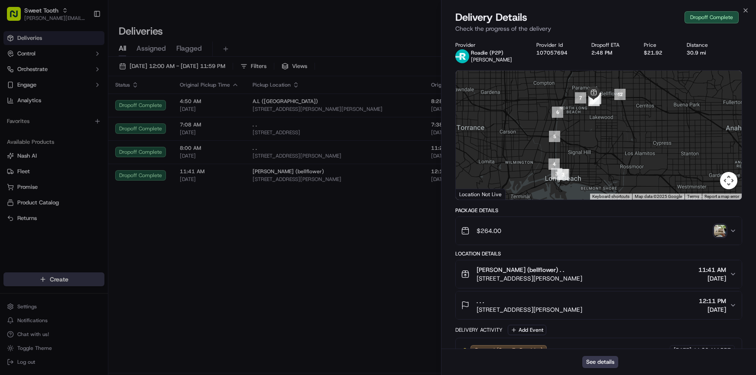
drag, startPoint x: 0, startPoint y: 0, endPoint x: 517, endPoint y: 239, distance: 569.2
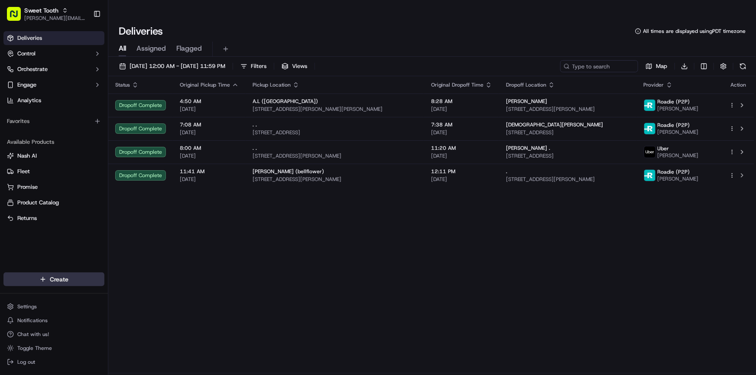
click at [67, 280] on html "Sweet Tooth [PERSON_NAME][EMAIL_ADDRESS][DOMAIN_NAME] Toggle Sidebar Deliveries…" at bounding box center [378, 187] width 756 height 375
click at [145, 295] on link "Delivery" at bounding box center [156, 296] width 97 height 16
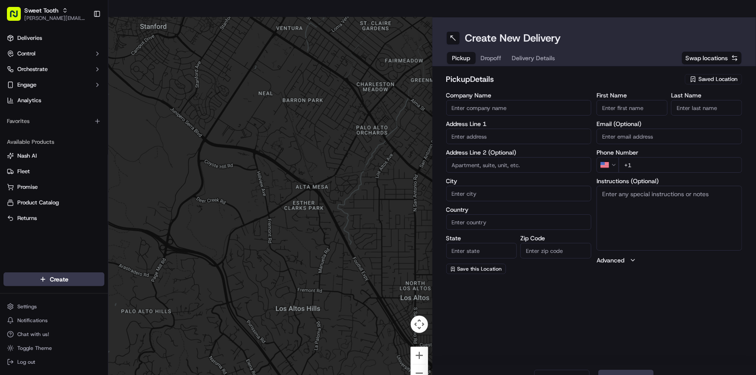
click at [691, 76] on icon "button" at bounding box center [693, 79] width 7 height 7
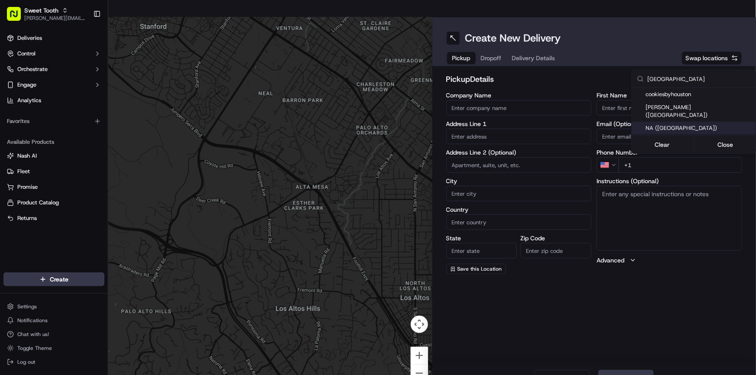
type input "[GEOGRAPHIC_DATA]"
click at [674, 124] on span "NA ([GEOGRAPHIC_DATA])" at bounding box center [699, 128] width 107 height 8
type input "NA ([GEOGRAPHIC_DATA])"
type input "[STREET_ADDRESS]"
type input "#509"
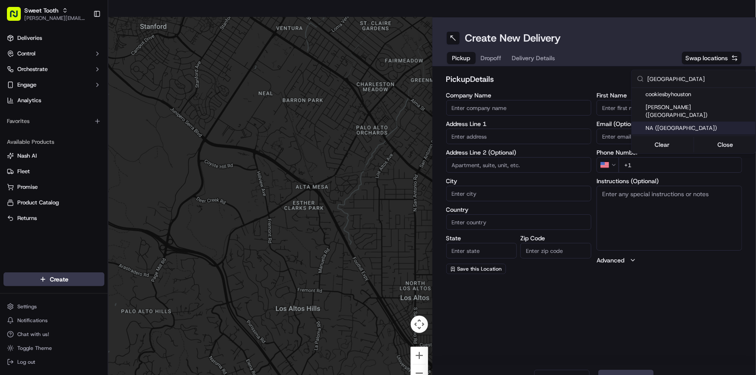
type input "[GEOGRAPHIC_DATA]"
type input "US"
type input "[GEOGRAPHIC_DATA]"
type input "77069"
type input "."
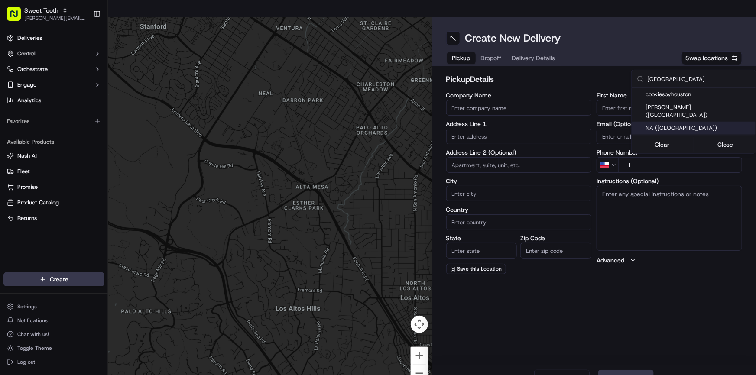
type input "."
type input "[PHONE_NUMBER]"
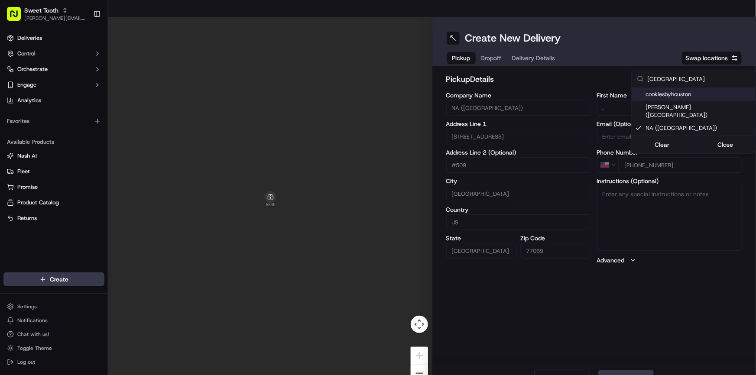
click at [614, 68] on html "Sweet Tooth [PERSON_NAME][EMAIL_ADDRESS][DOMAIN_NAME] Toggle Sidebar Deliveries…" at bounding box center [378, 187] width 756 height 375
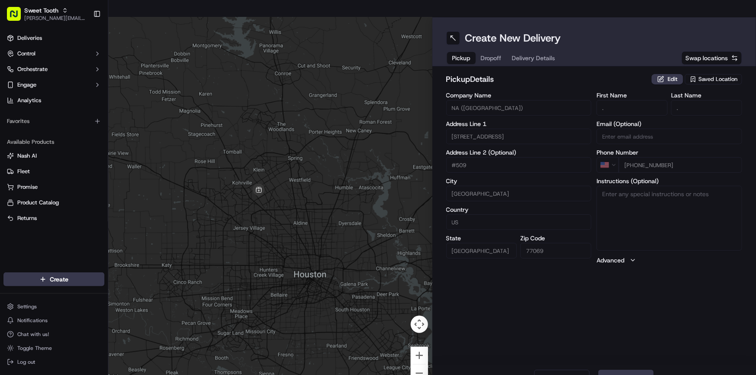
click at [700, 75] on span "Saved Location" at bounding box center [718, 79] width 39 height 8
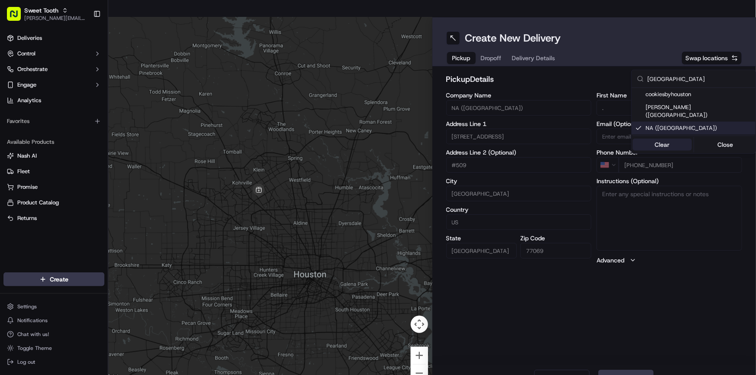
click at [675, 139] on button "Clear" at bounding box center [662, 145] width 59 height 12
type input "+1"
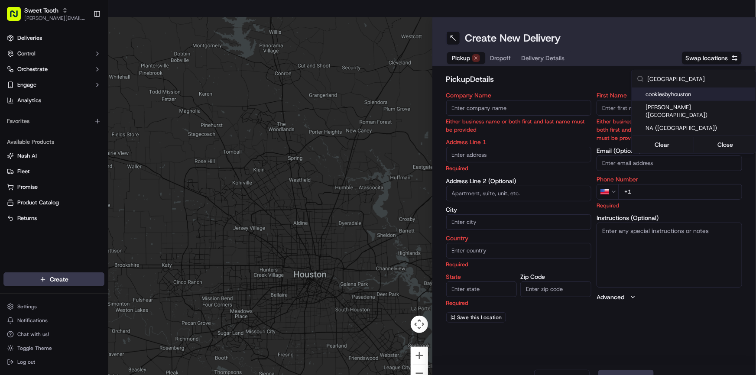
click at [668, 80] on input "[GEOGRAPHIC_DATA]" at bounding box center [699, 78] width 103 height 17
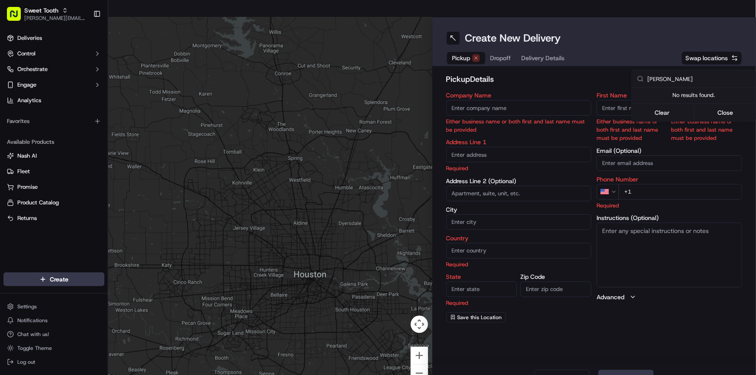
type input "samm"
click at [668, 80] on input "samm" at bounding box center [699, 78] width 103 height 17
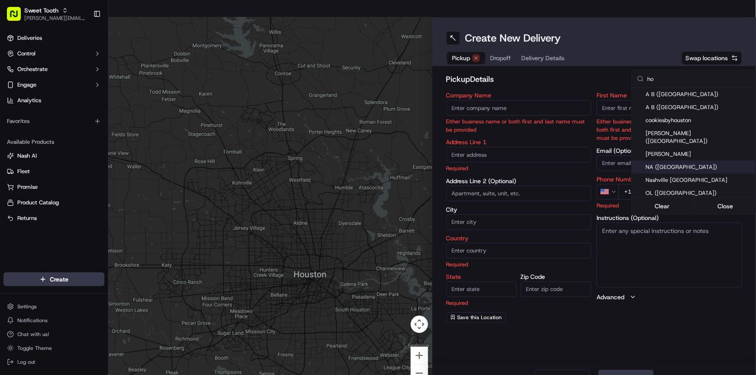
type input "ho"
click at [669, 163] on span "NA (TX)" at bounding box center [699, 167] width 107 height 8
type input "NA (TX)"
type input "6830 Champions Plaza Dr"
type input "#509"
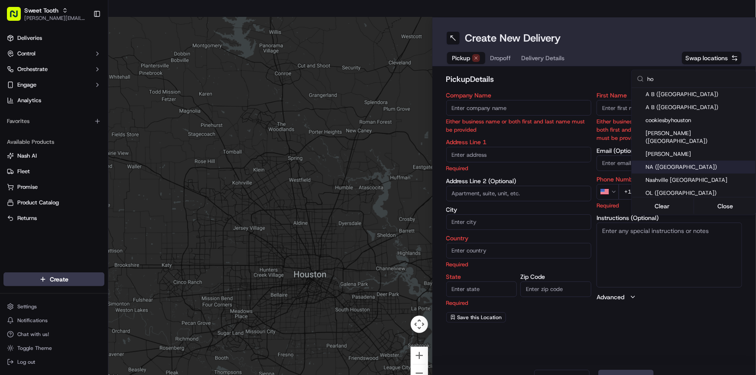
type input "Houston"
type input "US"
type input "TX"
type input "77069"
type input "."
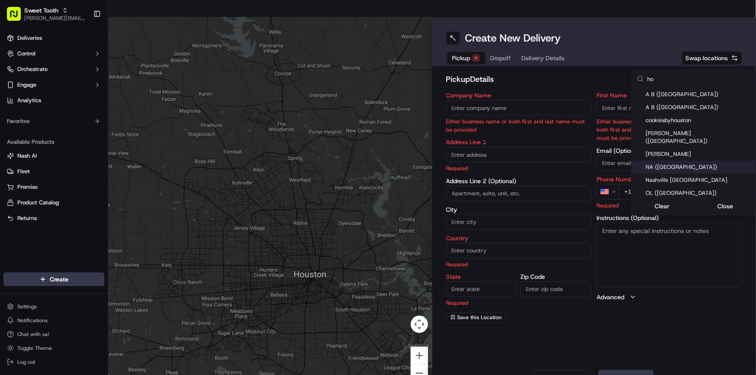
type input "."
type input "+1 281 601 7633"
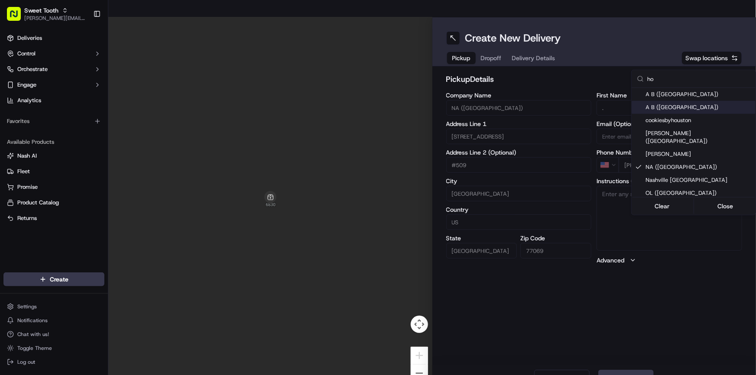
click at [573, 55] on html "Sweet Tooth anthony@oases-io.com Toggle Sidebar Deliveries Control Orchestrate …" at bounding box center [378, 187] width 756 height 375
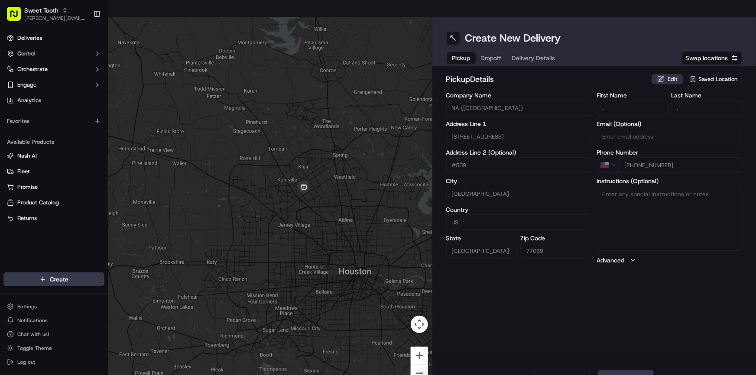
click at [661, 74] on button "Edit" at bounding box center [668, 79] width 32 height 10
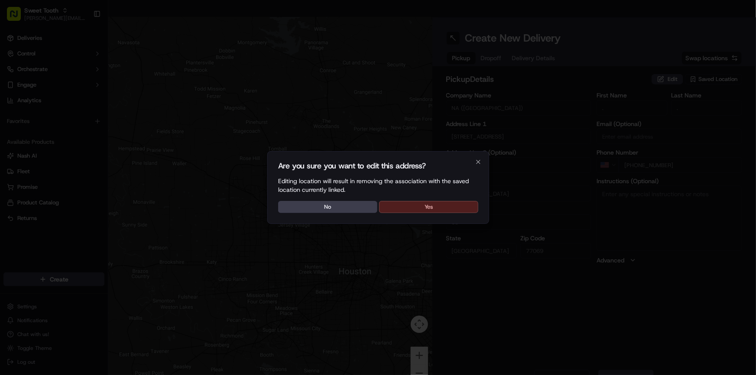
click at [457, 206] on button "Yes" at bounding box center [428, 207] width 99 height 12
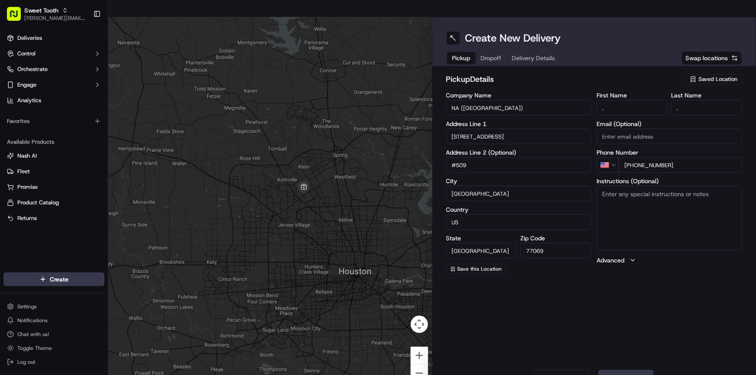
click at [331, 62] on div at bounding box center [270, 204] width 324 height 375
click at [708, 75] on span "Saved Location" at bounding box center [718, 79] width 39 height 8
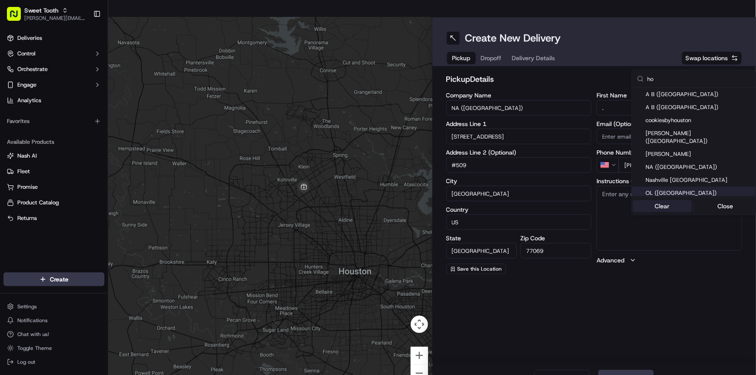
click at [672, 200] on button "Clear" at bounding box center [662, 206] width 59 height 12
type input "+1"
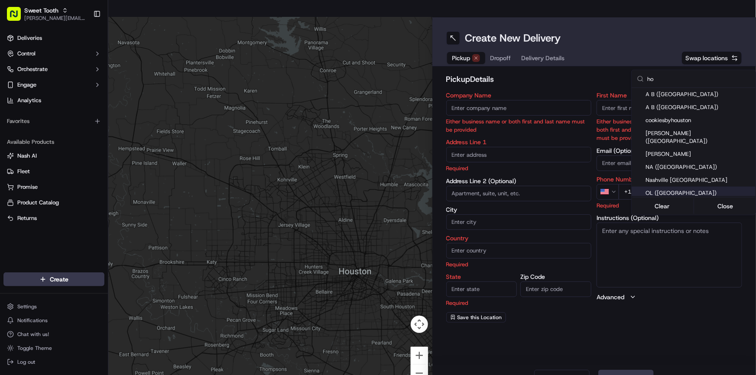
click at [562, 87] on html "Sweet Tooth anthony@oases-io.com Toggle Sidebar Deliveries Control Orchestrate …" at bounding box center [378, 187] width 756 height 375
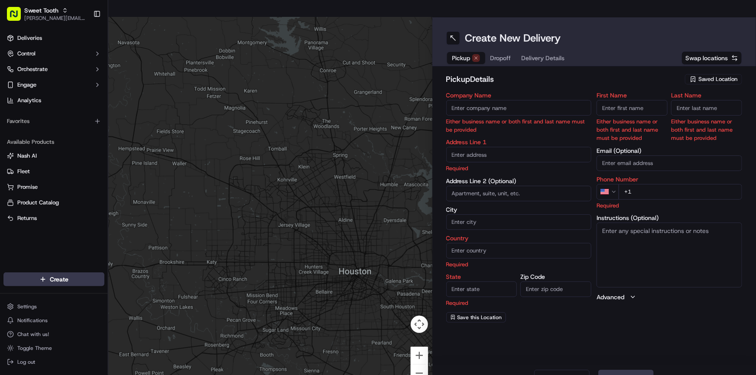
click at [524, 100] on input "Company Name" at bounding box center [519, 108] width 146 height 16
click at [602, 100] on input "First Name" at bounding box center [632, 108] width 71 height 16
type input "."
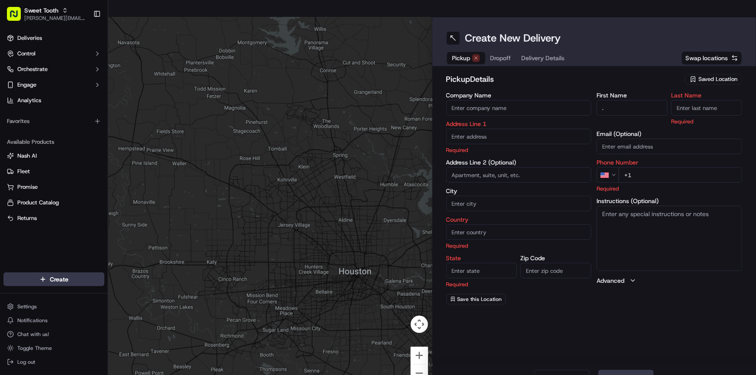
click at [696, 100] on input "Last Name" at bounding box center [706, 108] width 71 height 16
type input "."
click at [643, 160] on div "Phone Number US +1 Required" at bounding box center [670, 176] width 146 height 33
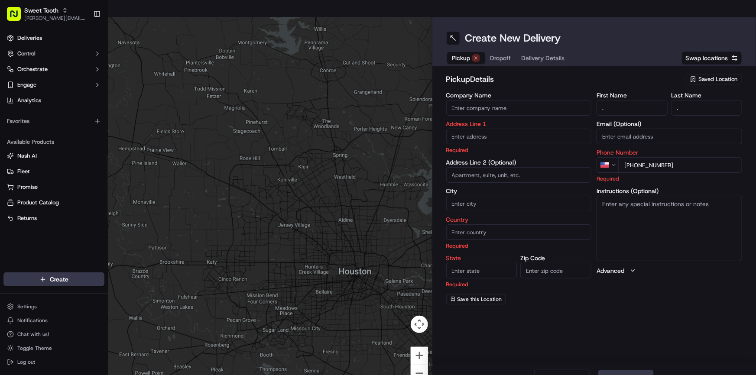
type input "+1 818 919 4315"
click at [463, 126] on body "Sweet Tooth anthony@oases-io.com Toggle Sidebar Deliveries Control Orchestrate …" at bounding box center [378, 187] width 756 height 375
paste input "3602 hawkins circle 77459"
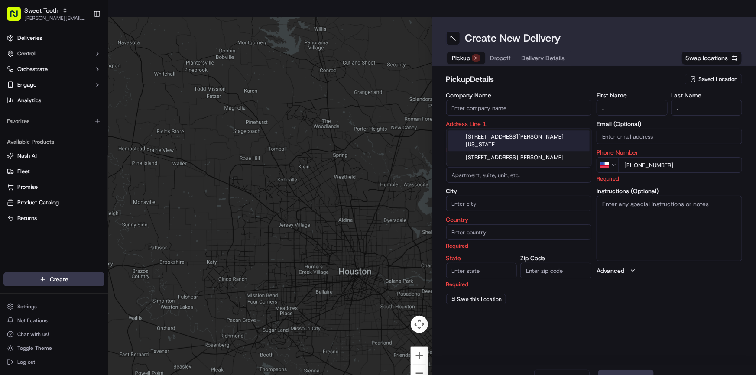
click at [525, 133] on div "3602 Hawkins Circle, Missouri City, TX 77459" at bounding box center [519, 140] width 141 height 21
type input "[STREET_ADDRESS][PERSON_NAME][US_STATE]"
type input "Missouri City"
type input "United States"
type input "TX"
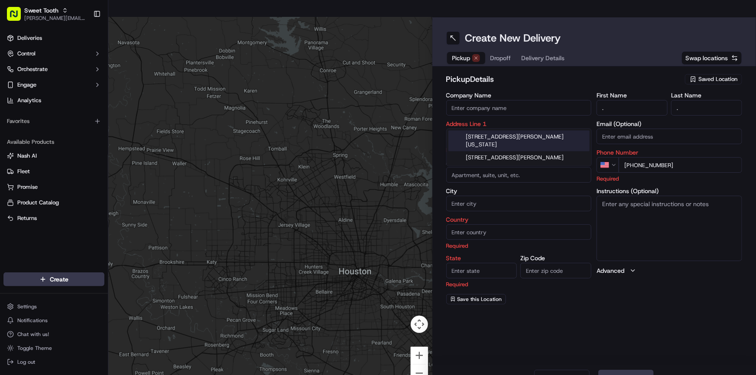
type input "77459"
type input "3602 Hawkins Circle"
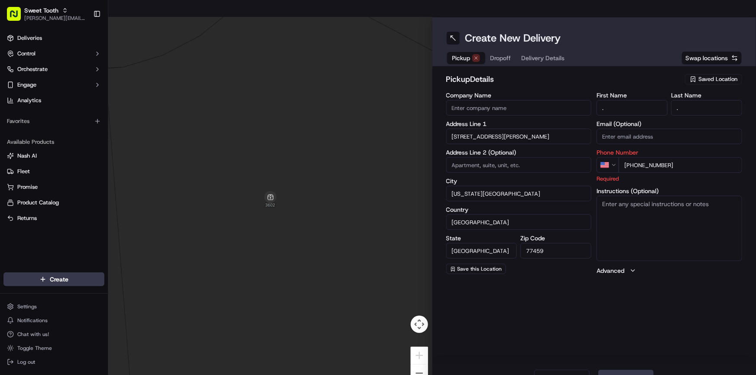
click at [543, 92] on label "Company Name" at bounding box center [519, 95] width 146 height 6
click at [543, 100] on input "Company Name" at bounding box center [519, 108] width 146 height 16
click at [637, 370] on button "Next" at bounding box center [626, 378] width 55 height 17
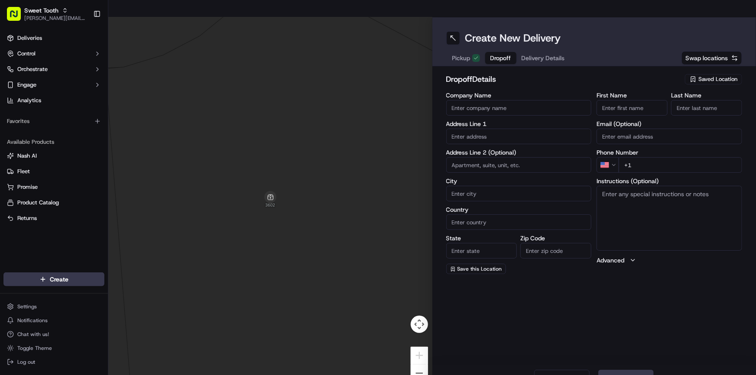
click at [488, 129] on input "text" at bounding box center [519, 137] width 146 height 16
paste input "3926 Diamondale Ct"
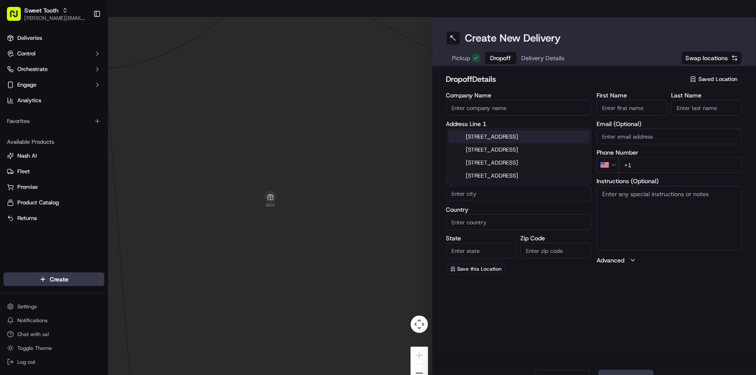
click at [502, 137] on div "3926 Diamondale Ct, Katy, TX" at bounding box center [519, 136] width 141 height 13
type input "[STREET_ADDRESS]"
type input "Katy"
type input "United States"
type input "TX"
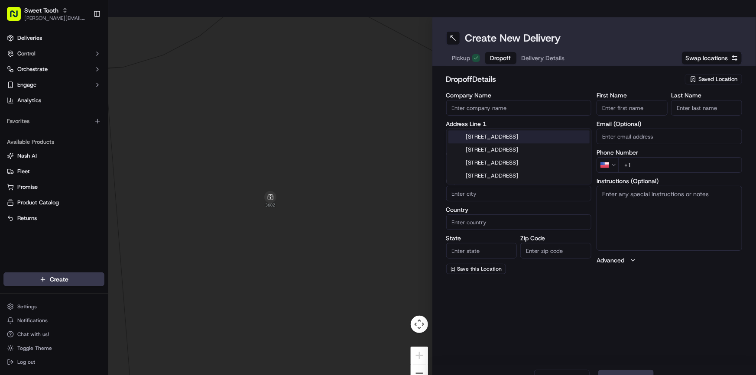
type input "77450"
type input "3926 Diamondale Court"
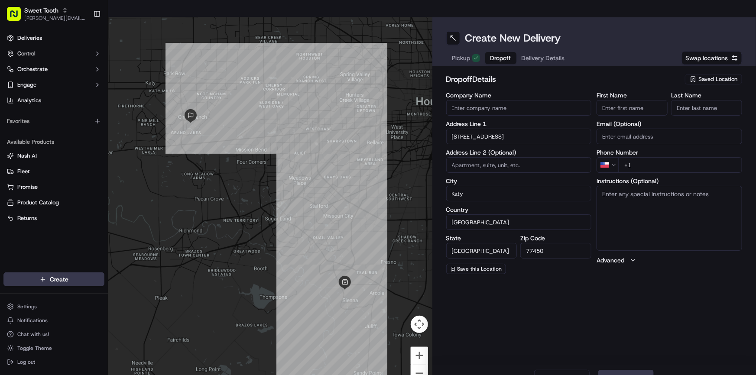
click at [644, 157] on input "+1" at bounding box center [681, 165] width 124 height 16
paste input "805 861 8199"
type input "+1 805 861 8199"
click at [646, 130] on div "First Name Last Name Email (Optional) Phone Number US +1 805 861 8199 Instructi…" at bounding box center [670, 183] width 146 height 182
click at [628, 100] on input "First Name" at bounding box center [632, 108] width 71 height 16
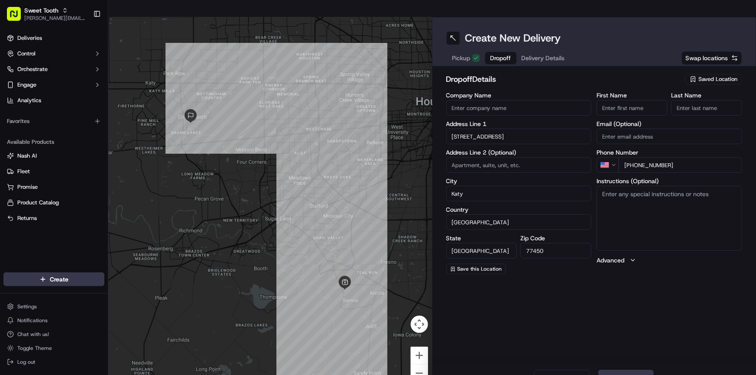
paste input "Gillian"
type input "Gillian"
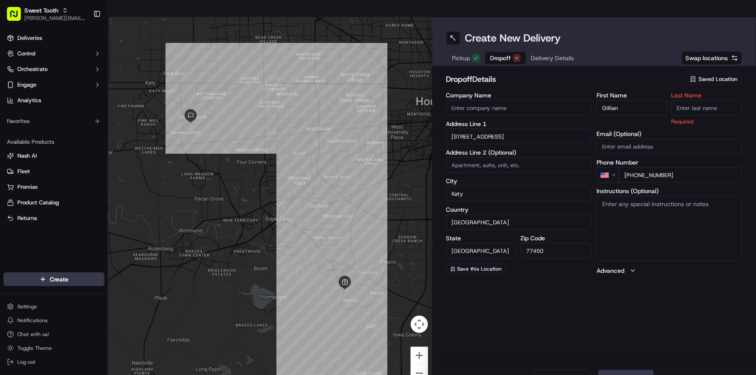
drag, startPoint x: 681, startPoint y: 96, endPoint x: 676, endPoint y: 90, distance: 7.7
click at [681, 100] on input "Last Name" at bounding box center [706, 108] width 71 height 16
paste input "Stanley"
type input "Stanley"
click at [622, 73] on h2 "dropoff Details" at bounding box center [563, 79] width 234 height 12
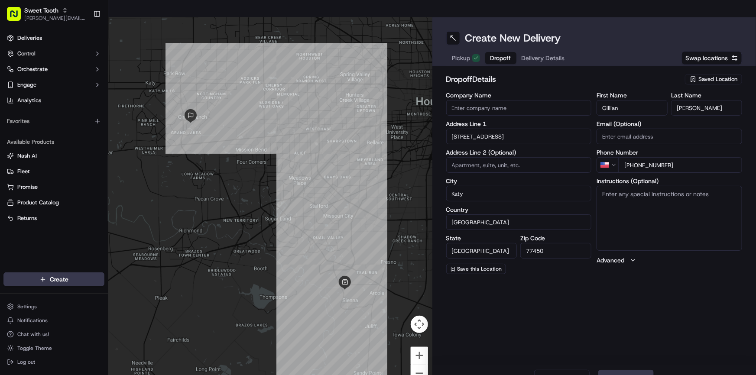
click at [635, 206] on textarea "Instructions (Optional)" at bounding box center [670, 218] width 146 height 65
click at [459, 54] on span "Pickup" at bounding box center [462, 58] width 18 height 9
click at [619, 186] on textarea "Instructions (Optional)" at bounding box center [670, 218] width 146 height 65
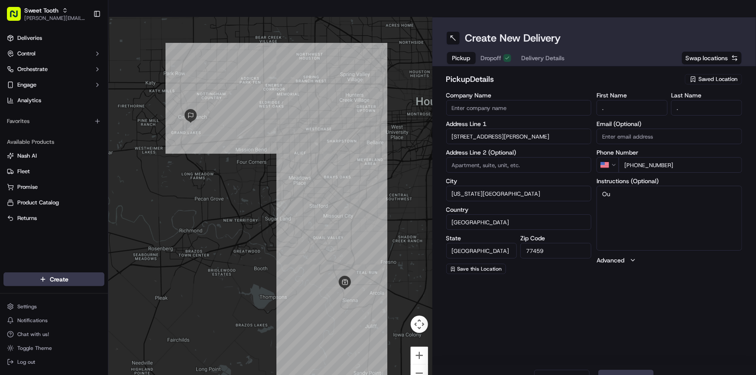
type textarea "O"
type textarea "Pickup up only 2 dozen orange cutie baby shower cookies for Gillian"
click at [630, 370] on button "Next" at bounding box center [626, 378] width 55 height 17
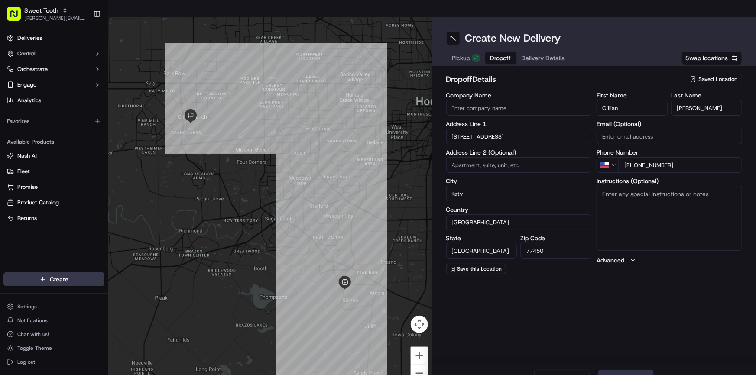
click at [630, 370] on button "Next" at bounding box center [626, 378] width 55 height 17
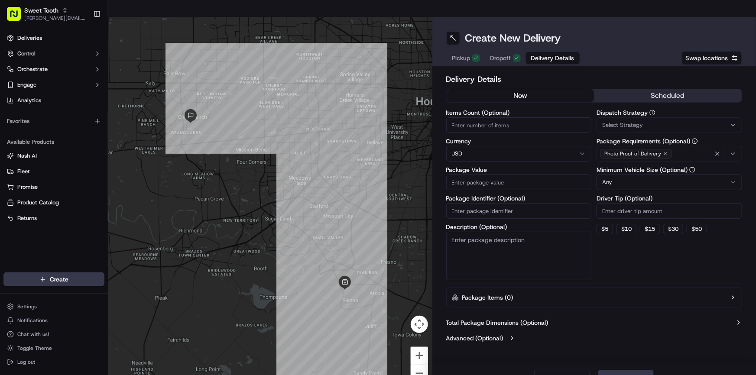
click at [478, 175] on input "Package Value" at bounding box center [519, 183] width 146 height 16
type input "154.50"
click at [625, 370] on button "Submit" at bounding box center [626, 378] width 55 height 17
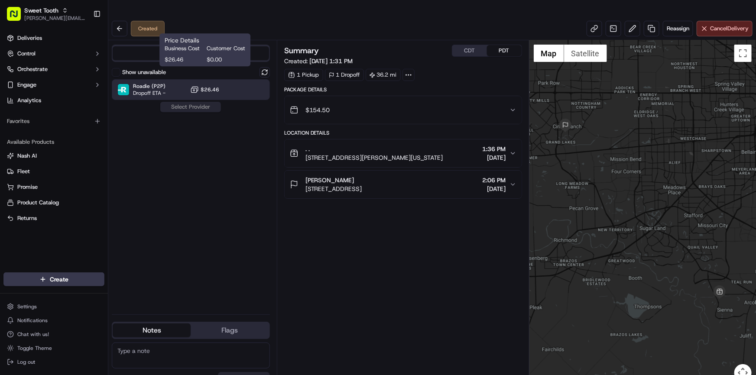
click at [216, 86] on span "$26.46" at bounding box center [210, 89] width 19 height 7
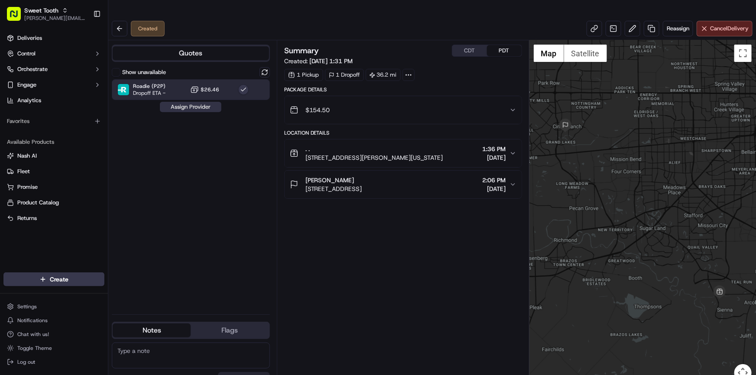
click at [200, 102] on button "Assign Provider" at bounding box center [191, 107] width 62 height 10
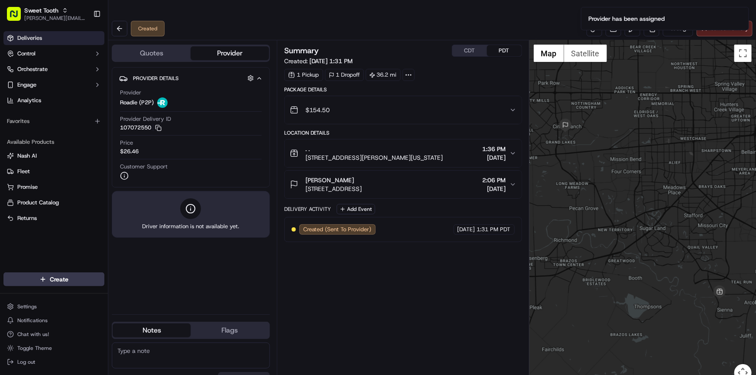
click at [39, 39] on span "Deliveries" at bounding box center [29, 38] width 25 height 8
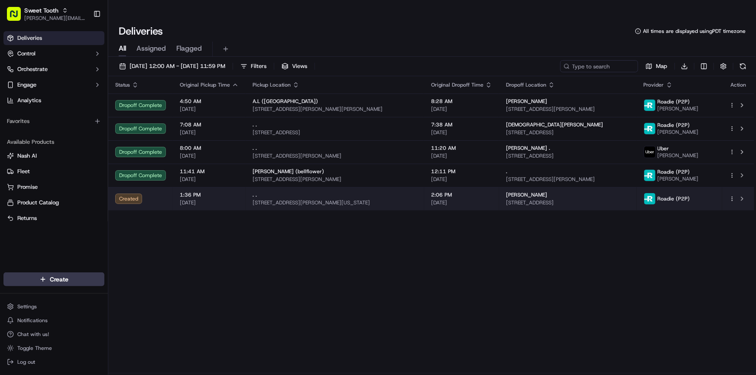
click at [733, 180] on html "Sweet Tooth anthony@oases-io.com Toggle Sidebar Deliveries Control Orchestrate …" at bounding box center [378, 187] width 756 height 375
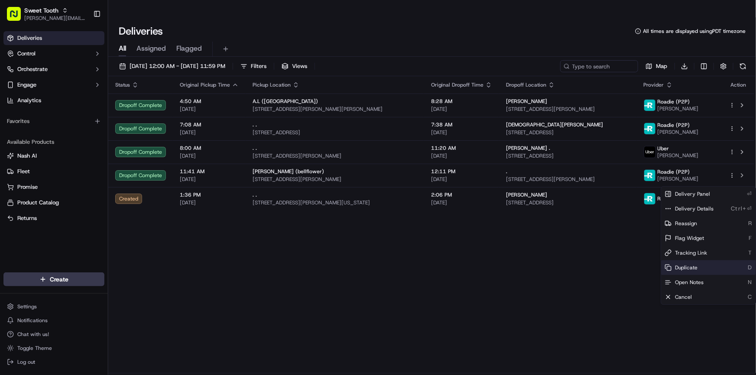
click at [692, 265] on span "Duplicate" at bounding box center [686, 267] width 23 height 7
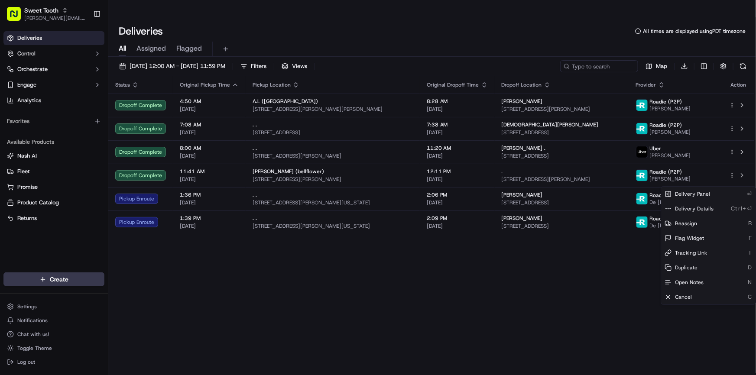
click at [410, 264] on html "Sweet Tooth anthony@oases-io.com Toggle Sidebar Deliveries Control Orchestrate …" at bounding box center [378, 187] width 756 height 375
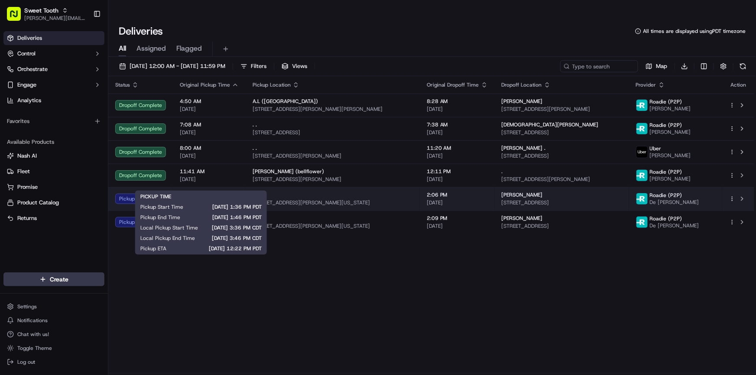
click at [186, 199] on span "[DATE]" at bounding box center [209, 202] width 59 height 7
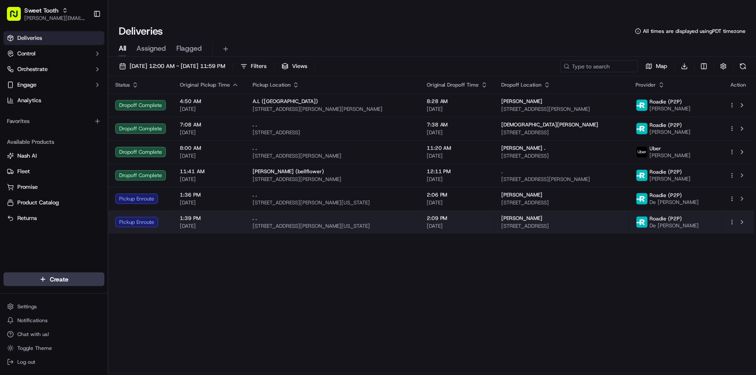
click at [269, 223] on span "[STREET_ADDRESS][PERSON_NAME][US_STATE]" at bounding box center [333, 226] width 160 height 7
click at [458, 223] on span "[DATE]" at bounding box center [457, 226] width 61 height 7
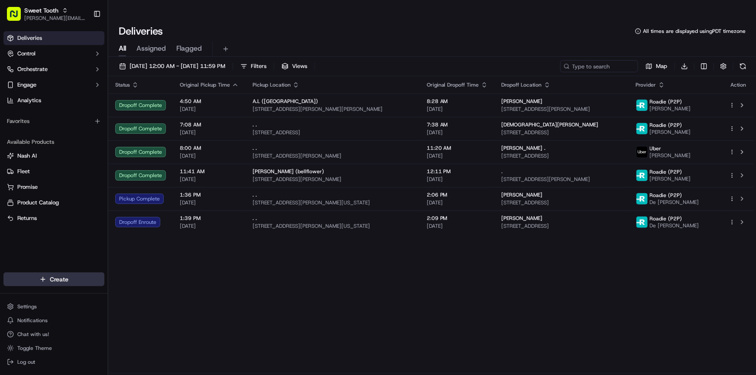
click at [72, 281] on html "Sweet Tooth anthony@oases-io.com Toggle Sidebar Deliveries Control Orchestrate …" at bounding box center [378, 187] width 756 height 375
click at [135, 296] on link "Delivery" at bounding box center [156, 296] width 97 height 16
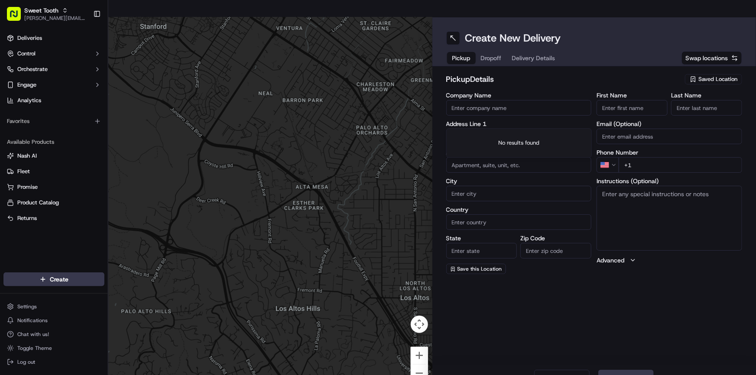
click at [481, 129] on input "text" at bounding box center [519, 137] width 146 height 16
paste input "9324 Glade Ave, chatsworth, CA 91311"
click at [491, 134] on div "9324 Glade Ave, Chatsworth, CA 91311" at bounding box center [519, 136] width 141 height 13
type input "9324 Glade Ave, Chatsworth, CA 91311, USA"
type input "Los Angeles"
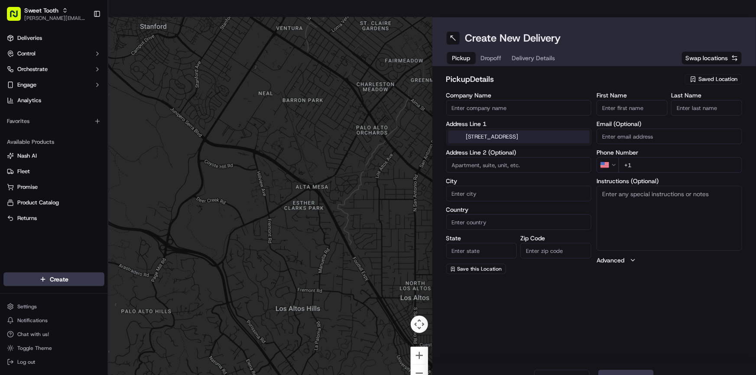
type input "United States"
type input "CA"
type input "91311"
type input "9324 Glade Avenue"
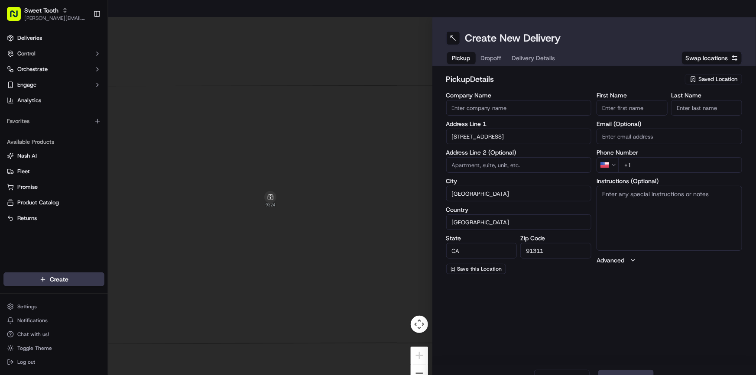
click at [634, 100] on input "First Name" at bounding box center [632, 108] width 71 height 16
type input "."
click at [678, 100] on input "Last Name" at bounding box center [706, 108] width 71 height 16
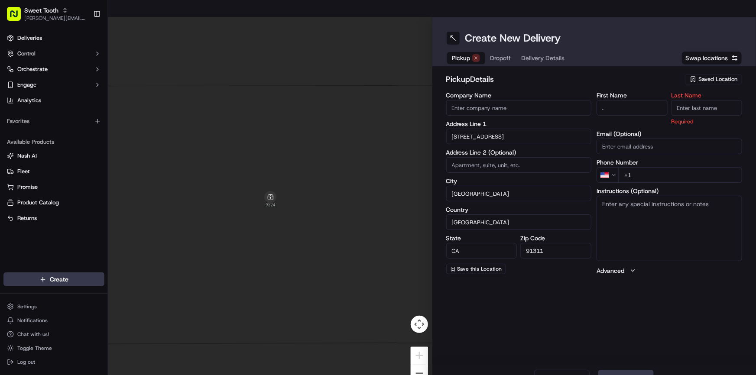
type input "."
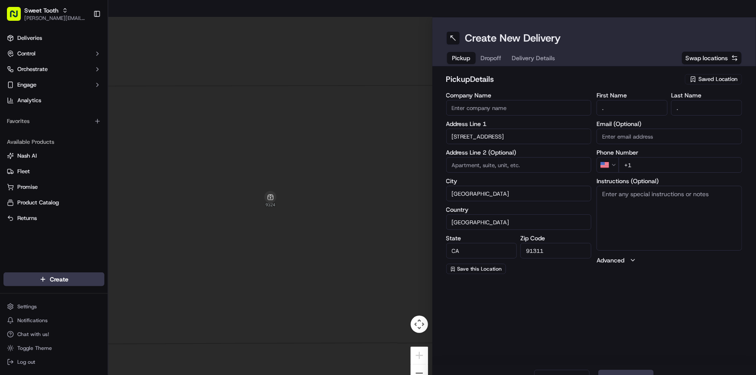
click at [660, 160] on div "First Name . Last Name . Email (Optional) Phone Number US +1 Instructions (Opti…" at bounding box center [670, 183] width 146 height 182
type input "+1 818 919 4315"
click at [655, 256] on button "Advanced" at bounding box center [670, 260] width 146 height 9
click at [635, 257] on icon "button" at bounding box center [633, 260] width 7 height 7
drag, startPoint x: 641, startPoint y: 362, endPoint x: 646, endPoint y: 349, distance: 13.8
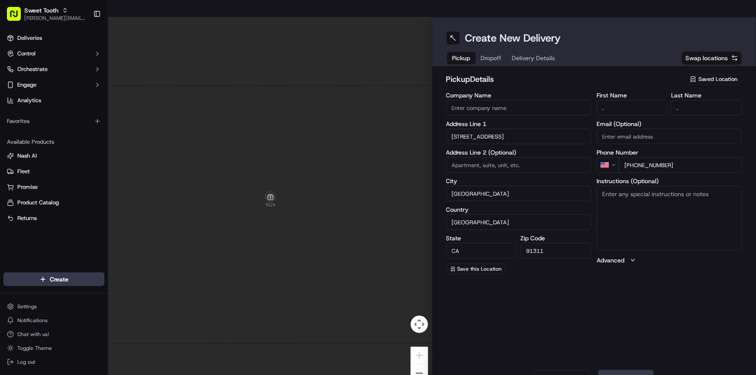
click at [641, 370] on button "Next" at bounding box center [626, 378] width 55 height 17
click at [503, 129] on input "text" at bounding box center [519, 137] width 146 height 16
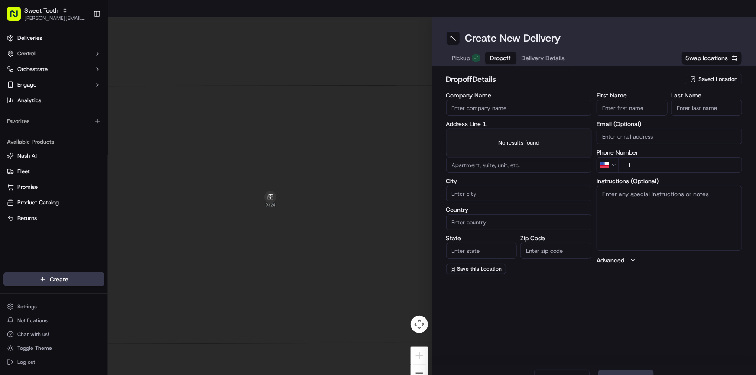
paste input "14 Stallion Rd"
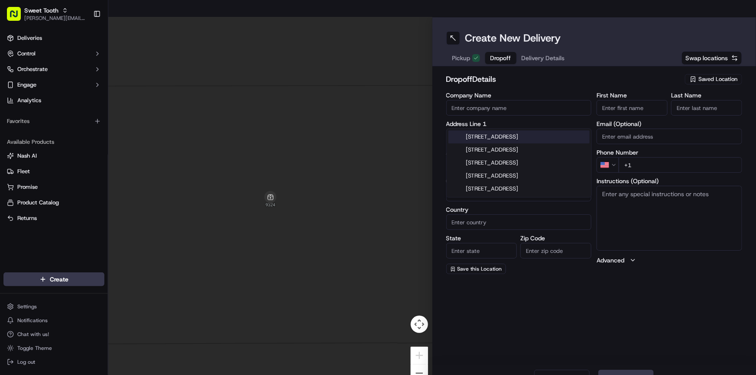
click at [503, 134] on div "14 Stallion Rd, Bell Canyon, CA" at bounding box center [519, 136] width 141 height 13
type input "14 Stallion Rd, Bell Canyon, CA 91307, USA"
type input "Bell Canyon"
type input "United States"
type input "CA"
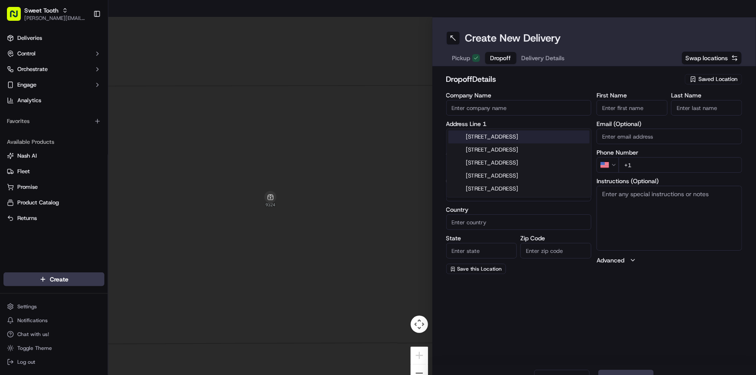
type input "91307"
type input "14 Stallion Road"
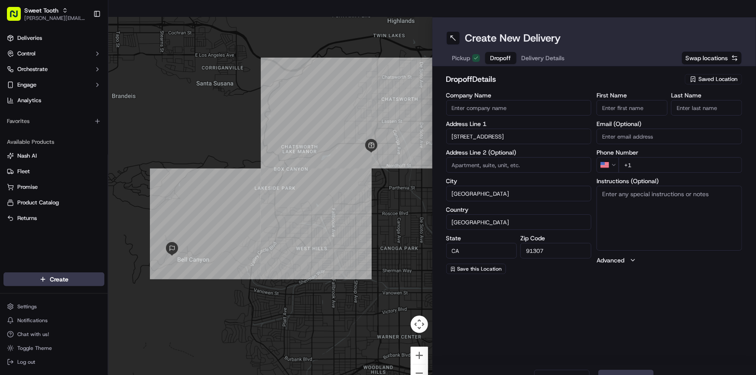
click at [628, 100] on input "First Name" at bounding box center [632, 108] width 71 height 16
paste input "Daria"
type input "Daria"
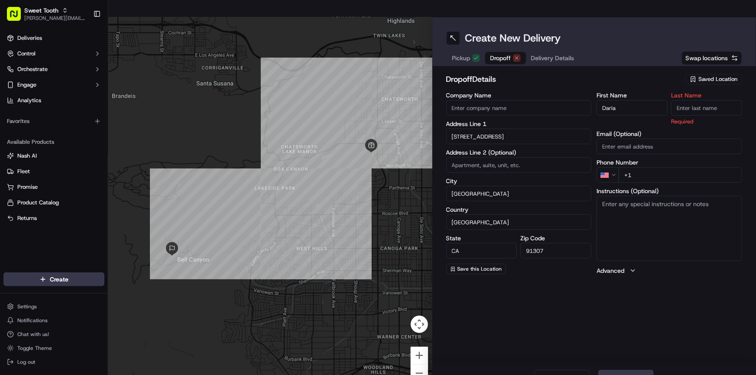
click at [680, 100] on input "Last Name" at bounding box center [706, 108] width 71 height 16
type input "K"
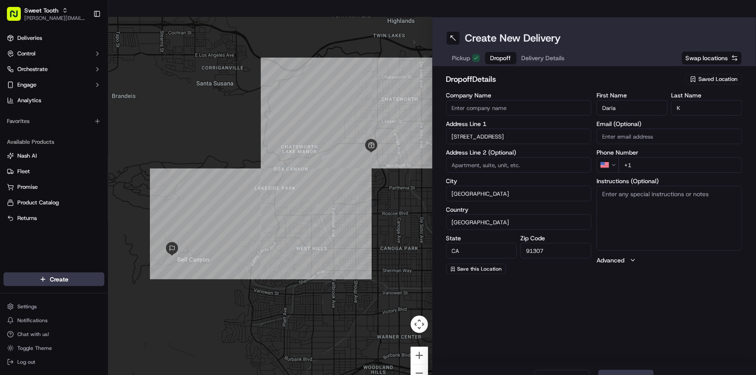
click at [582, 50] on div "Pickup Dropoff Delivery Details Swap locations" at bounding box center [594, 58] width 296 height 16
click at [665, 157] on input "+1" at bounding box center [681, 165] width 124 height 16
paste input "424 333 5032"
type input "+1 424 333 5032"
click at [688, 100] on input "K" at bounding box center [706, 108] width 71 height 16
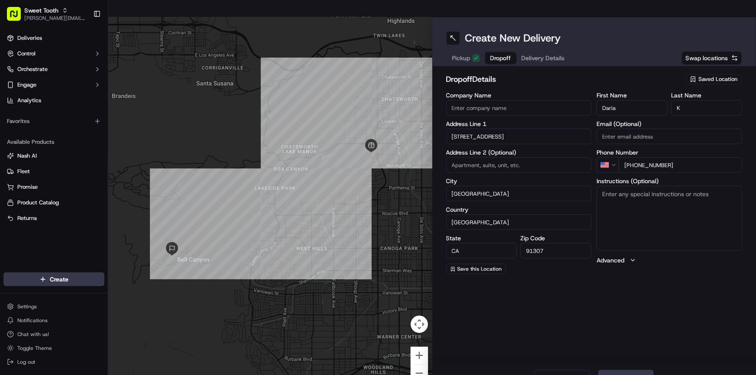
drag, startPoint x: 690, startPoint y: 91, endPoint x: 677, endPoint y: 91, distance: 13.0
click at [677, 100] on input "K" at bounding box center [706, 108] width 71 height 16
paste input "ateb"
type input "Kateb"
click at [651, 73] on h2 "dropoff Details" at bounding box center [563, 79] width 234 height 12
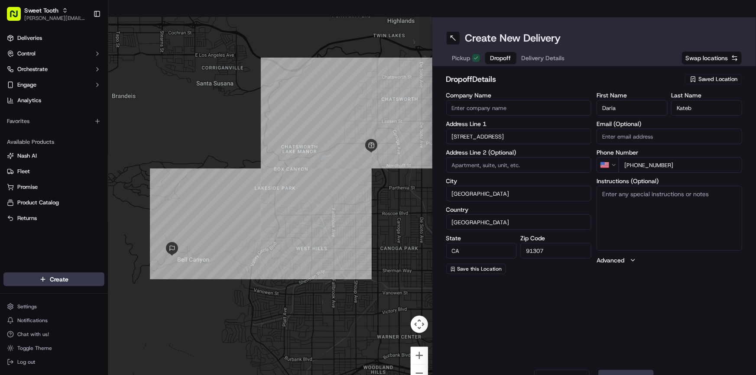
click at [665, 198] on textarea "Instructions (Optional)" at bounding box center [670, 218] width 146 height 65
type textarea "Please say the address at the address"
drag, startPoint x: 694, startPoint y: 94, endPoint x: 681, endPoint y: 92, distance: 13.6
click at [681, 100] on input "Kateb" at bounding box center [706, 108] width 71 height 16
type input "K"
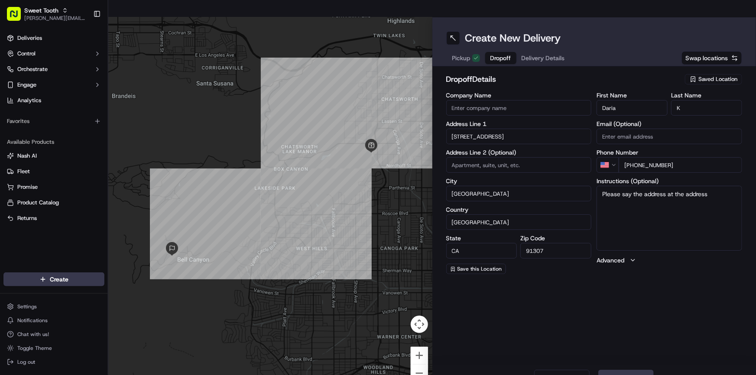
click at [661, 73] on div "dropoff Details Saved Location" at bounding box center [594, 81] width 296 height 16
click at [711, 186] on textarea "Please say the address at the address" at bounding box center [670, 218] width 146 height 65
click at [698, 186] on textarea "Please say the address at the address" at bounding box center [670, 218] width 146 height 65
type textarea "Please say the address at the gate"
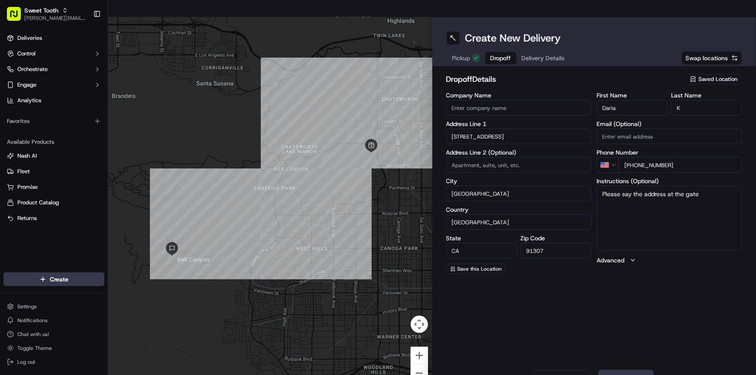
click at [653, 303] on div "Create New Delivery Pickup Dropoff Delivery Details Swap locations dropoff Deta…" at bounding box center [595, 204] width 324 height 375
click at [634, 370] on button "Next" at bounding box center [626, 378] width 55 height 17
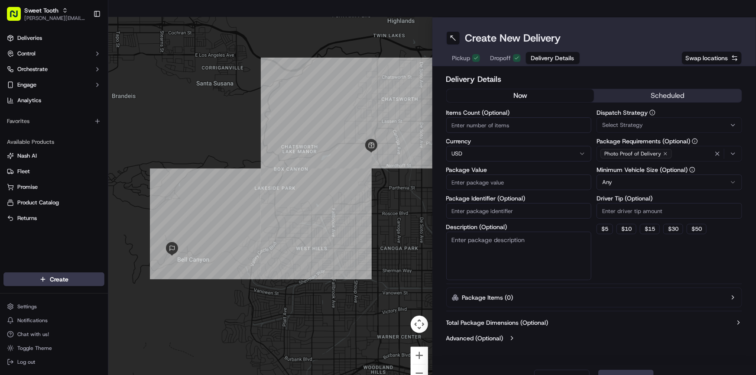
click at [497, 175] on input "Package Value" at bounding box center [519, 183] width 146 height 16
type input "155"
click at [621, 370] on button "Submit" at bounding box center [626, 378] width 55 height 17
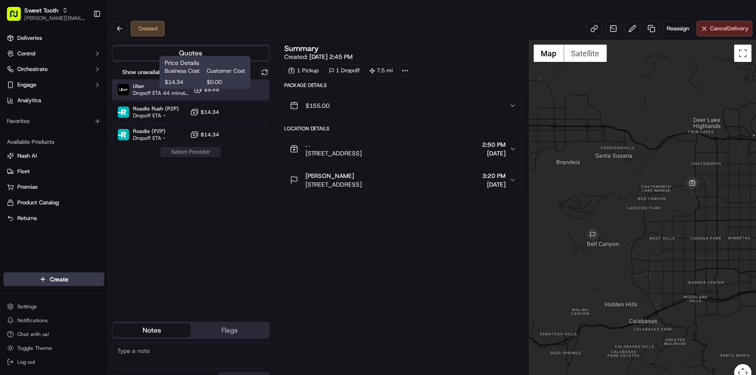
click at [153, 83] on span "Uber" at bounding box center [161, 86] width 57 height 7
click at [195, 147] on button "Assign Provider" at bounding box center [191, 152] width 62 height 10
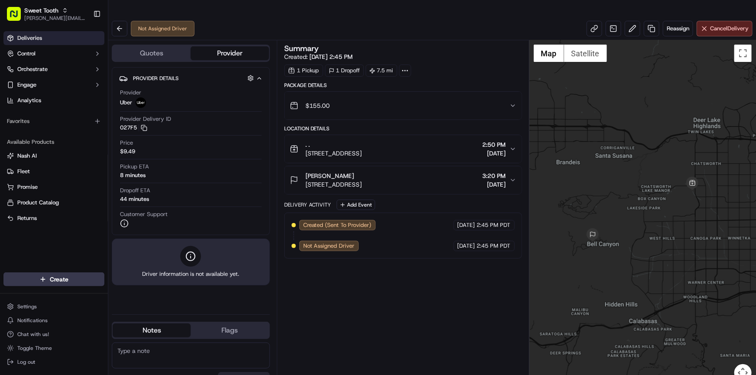
click at [46, 38] on link "Deliveries" at bounding box center [53, 38] width 101 height 14
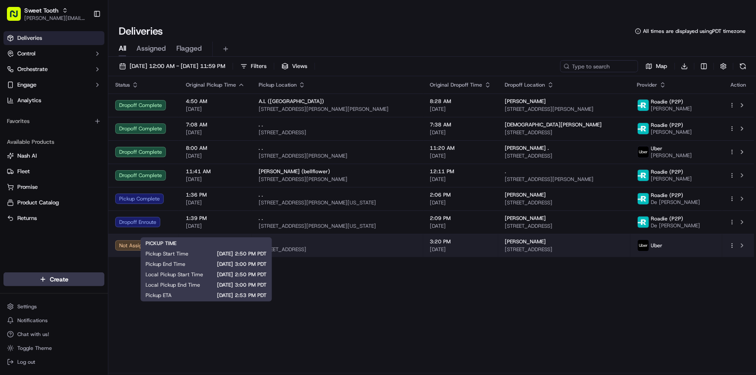
click at [188, 246] on span "[DATE]" at bounding box center [215, 249] width 59 height 7
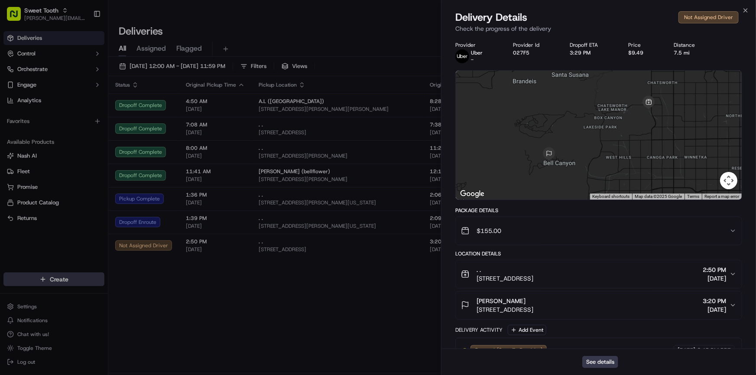
click at [611, 271] on div ". . 9324 Glade Ave, Chatsworth, CA 91311, USA 2:50 PM 09/17/2025" at bounding box center [595, 274] width 269 height 17
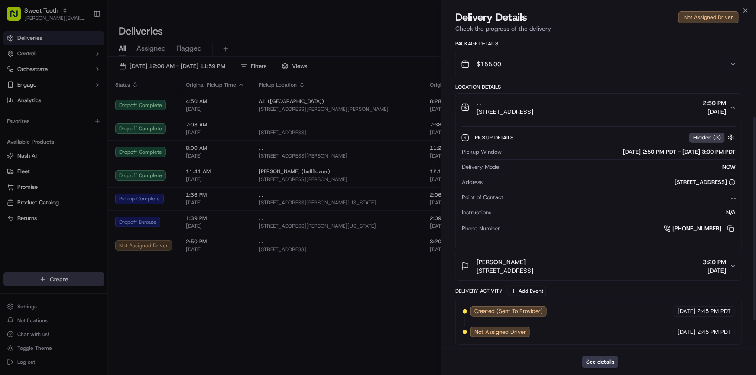
scroll to position [49, 0]
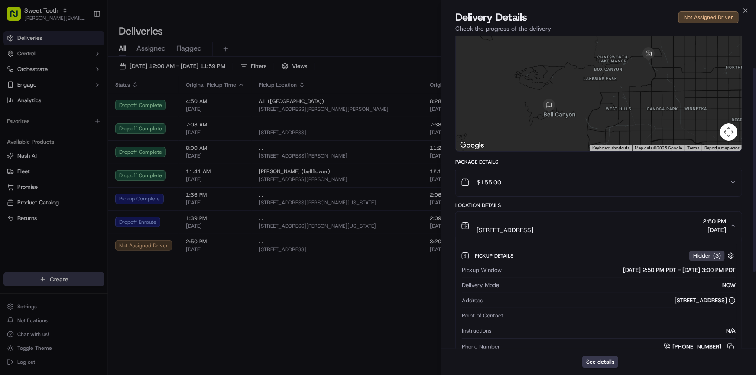
click at [668, 217] on div ". . 9324 Glade Ave, Chatsworth, CA 91311, USA 2:50 PM 09/17/2025" at bounding box center [595, 225] width 269 height 17
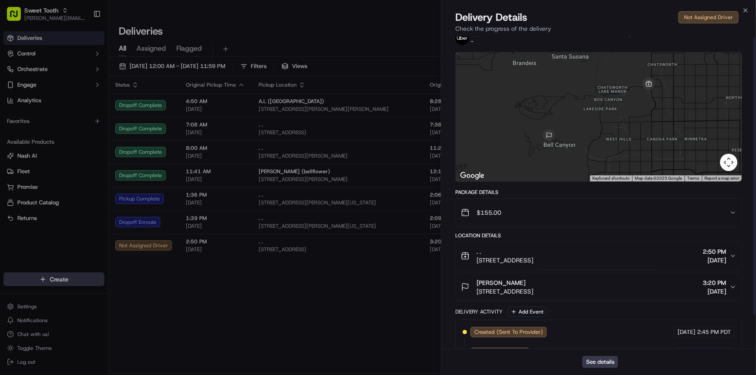
scroll to position [0, 0]
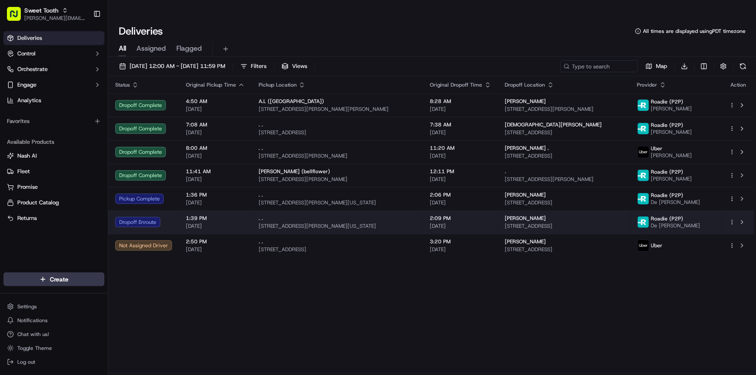
click at [252, 211] on td ". . 3602 Hawkins Cir, Missouri City, TX 77459, USA" at bounding box center [338, 222] width 172 height 23
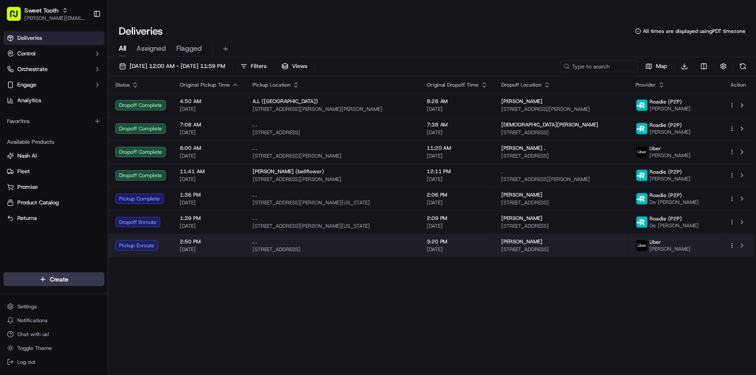
click at [169, 234] on td "Pickup Enroute" at bounding box center [140, 245] width 65 height 23
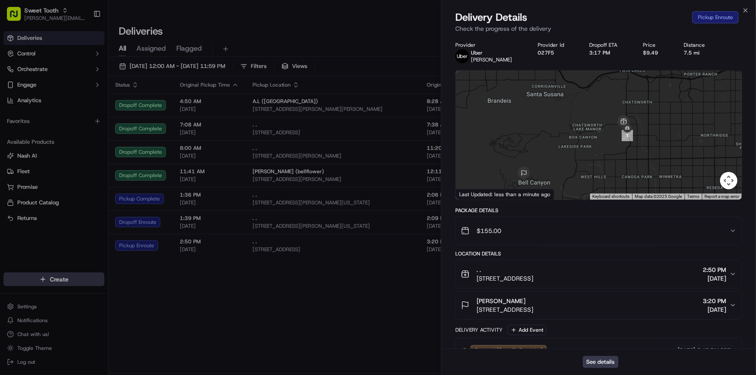
drag, startPoint x: 633, startPoint y: 132, endPoint x: 607, endPoint y: 152, distance: 33.0
click at [607, 152] on div at bounding box center [599, 135] width 286 height 129
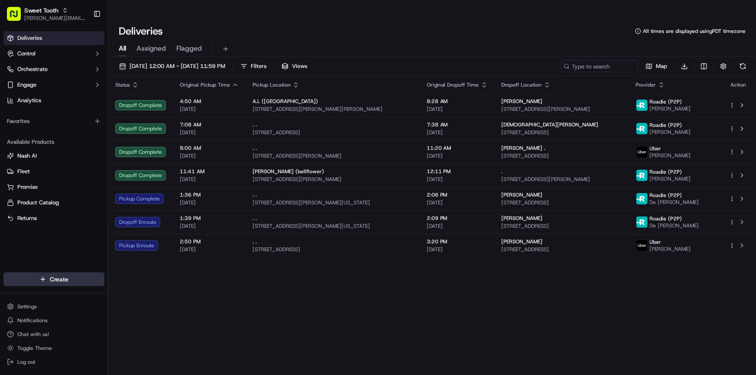
click at [73, 282] on html "Sweet Tooth anthony@oases-io.com Toggle Sidebar Deliveries Control Orchestrate …" at bounding box center [378, 187] width 756 height 375
click at [138, 295] on link "Delivery" at bounding box center [156, 296] width 97 height 16
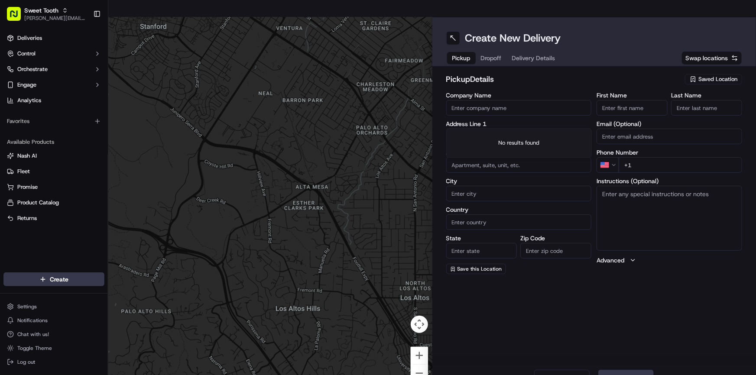
click at [490, 129] on input "text" at bounding box center [519, 137] width 146 height 16
click at [478, 129] on input "dallas ga" at bounding box center [519, 137] width 146 height 16
paste input "251 W Memorial Dr, Dallas, GA 30132"
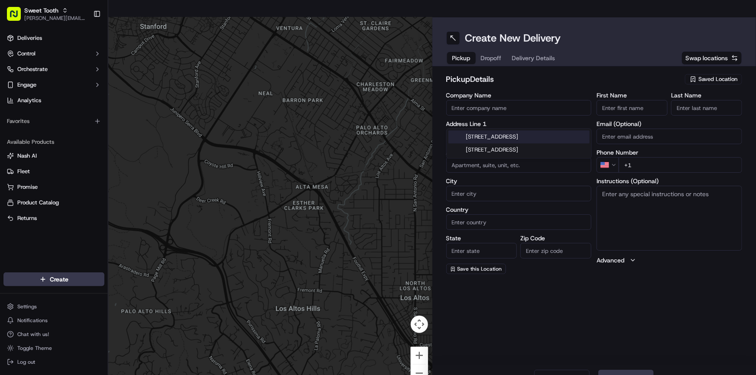
click at [508, 139] on div "251 W Memorial Dr, Dallas, GA 30132" at bounding box center [519, 136] width 141 height 13
type input "251 W Memorial Dr, Dallas, GA 30132, USA"
type input "Dallas"
type input "United States"
type input "GA"
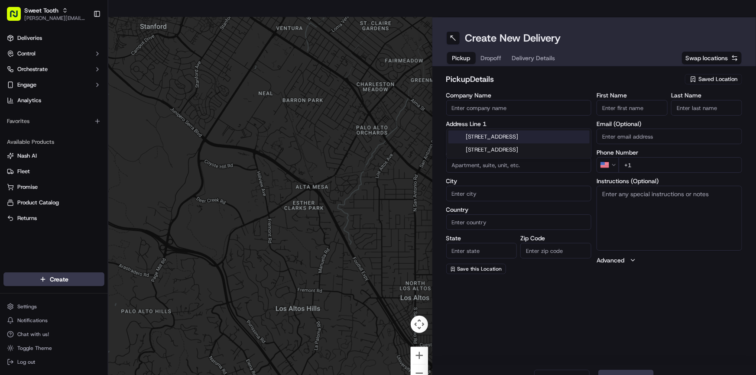
type input "30132"
type input "251 West Memorial Drive"
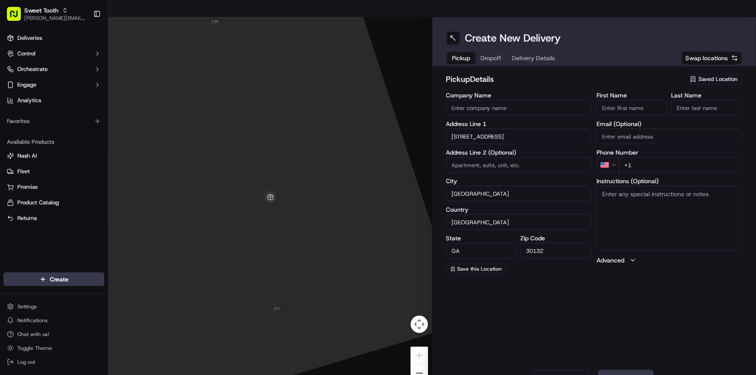
click at [646, 157] on input "+1" at bounding box center [681, 165] width 124 height 16
type input "+1 818 919 4315"
click at [617, 100] on input "First Name" at bounding box center [632, 108] width 71 height 16
type input "."
click at [687, 100] on input "Last Name" at bounding box center [706, 108] width 71 height 16
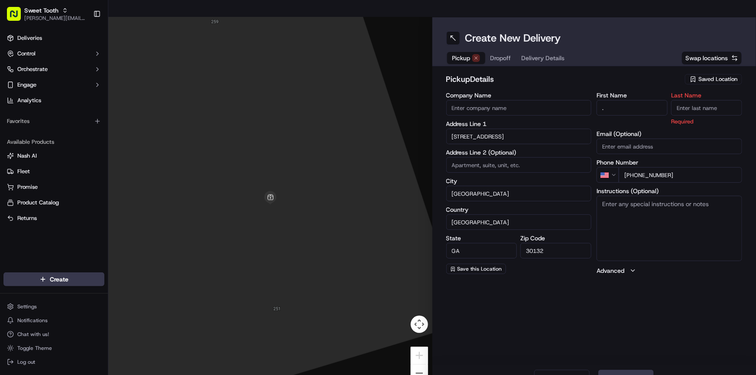
type input "."
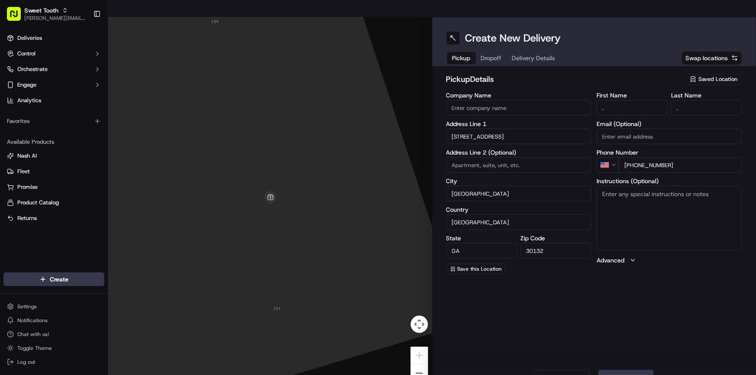
click at [668, 297] on div "Create New Delivery Pickup Dropoff Delivery Details Swap locations pickup Detai…" at bounding box center [595, 204] width 324 height 375
click at [624, 370] on button "Next" at bounding box center [626, 378] width 55 height 17
click at [507, 129] on input "text" at bounding box center [519, 137] width 146 height 16
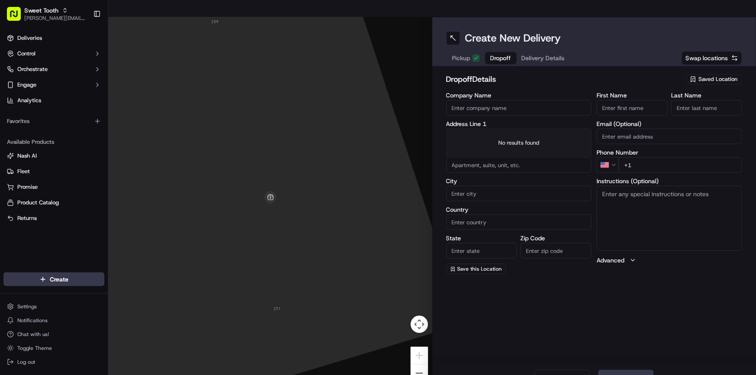
paste input "6126 Cushing Cir, Norcross, GA 30071"
click at [637, 100] on input "First Name" at bounding box center [632, 108] width 71 height 16
drag, startPoint x: 679, startPoint y: 284, endPoint x: 615, endPoint y: 208, distance: 98.7
click at [677, 283] on div "Create New Delivery Pickup Dropoff Delivery Details Swap locations dropoff Deta…" at bounding box center [595, 204] width 324 height 375
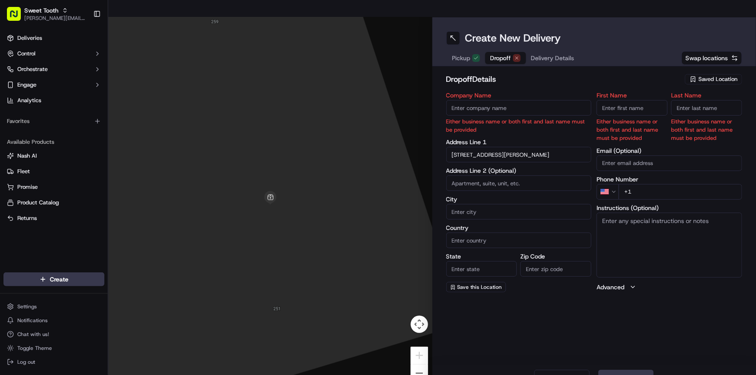
click at [563, 147] on input "6126 Cushing Cir, Norcross, GA 30071" at bounding box center [519, 155] width 146 height 16
click at [553, 159] on div "6126 Cushing Cir, Norcross, GA 30071" at bounding box center [519, 155] width 141 height 13
type input "6126 Cushing Cir, Norcross, GA 30071, USA"
type input "Norcross"
type input "United States"
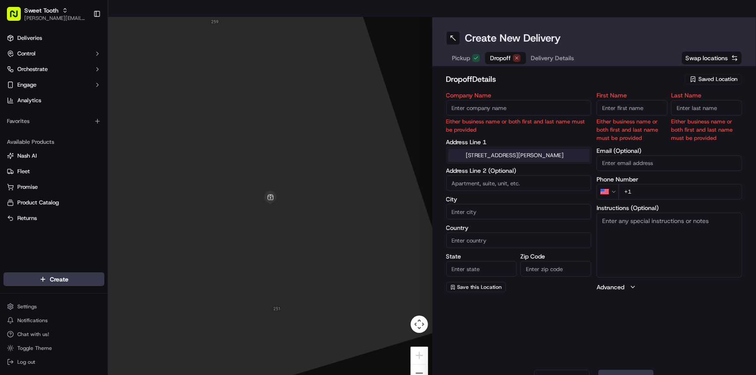
type input "GA"
type input "30071"
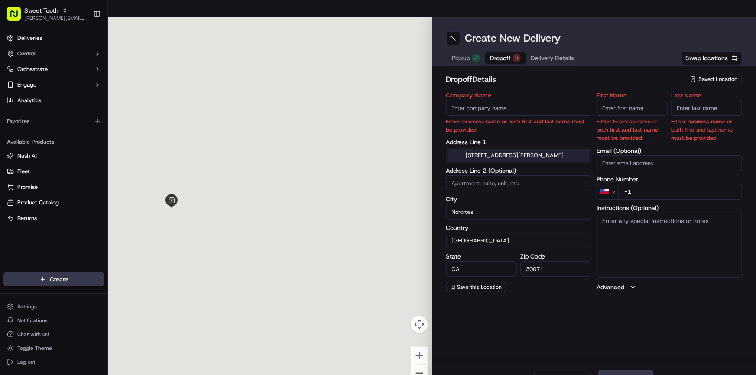
type input "6126 Cushing Circle"
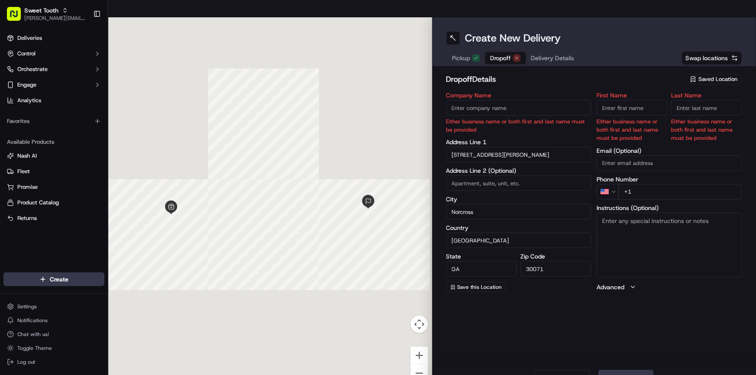
click at [613, 100] on input "First Name" at bounding box center [632, 108] width 71 height 16
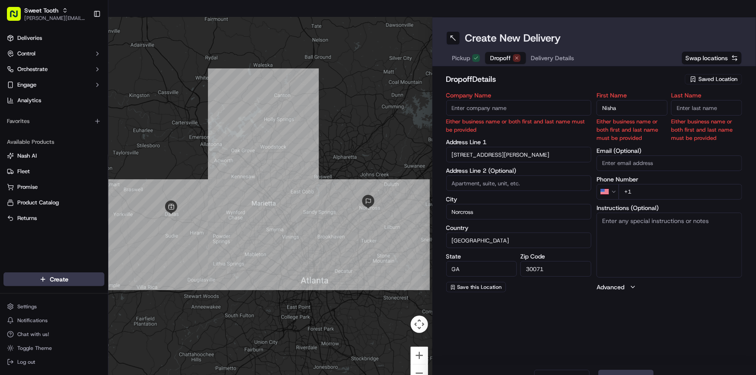
type input "Nisha"
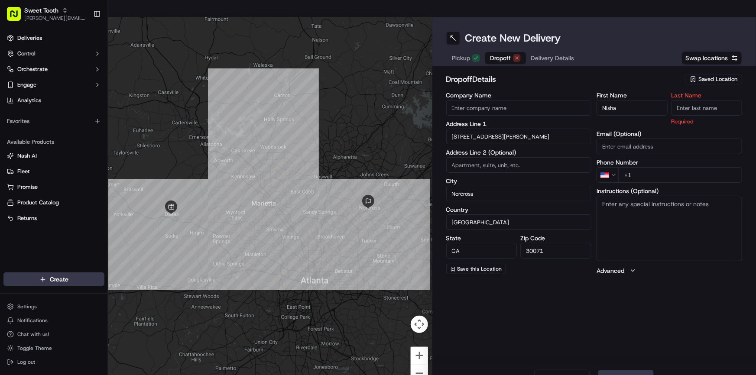
click at [707, 100] on input "Last Name" at bounding box center [706, 108] width 71 height 16
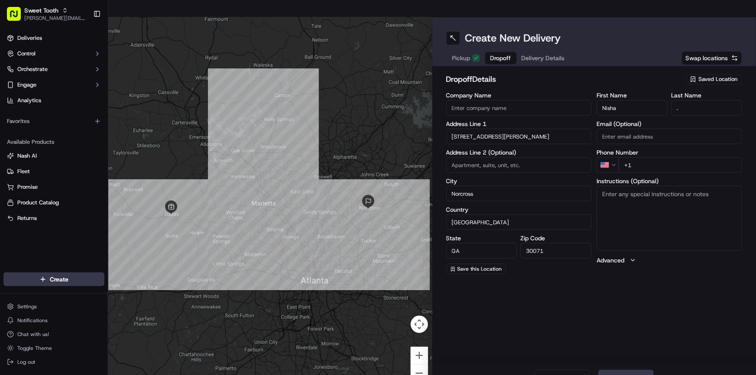
drag, startPoint x: 691, startPoint y: 92, endPoint x: 677, endPoint y: 90, distance: 14.4
click at [677, 100] on input "." at bounding box center [706, 108] width 71 height 16
paste input "Mistry"
type input "Mistry"
click at [668, 157] on input "+1" at bounding box center [681, 165] width 124 height 16
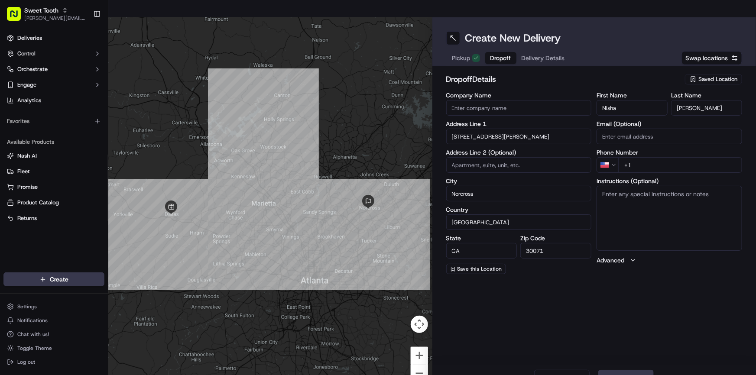
paste input "678 476 4472"
type input "+1 678 476 4472"
click at [681, 277] on div "Create New Delivery Pickup Dropoff Delivery Details Swap locations dropoff Deta…" at bounding box center [595, 204] width 324 height 375
click at [628, 370] on button "Next" at bounding box center [626, 378] width 55 height 17
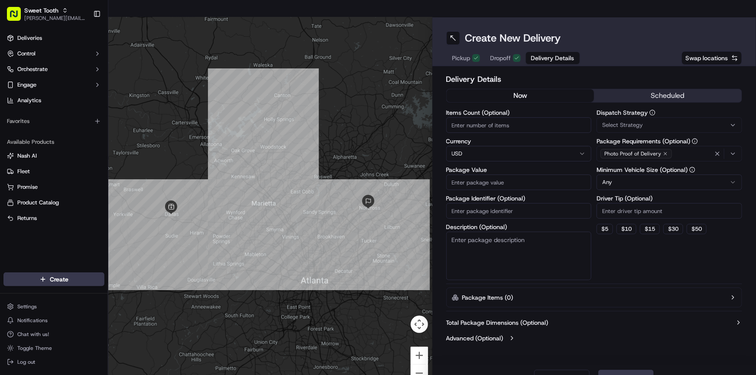
click at [489, 175] on input "Package Value" at bounding box center [519, 183] width 146 height 16
type input "150"
click at [628, 370] on button "Submit" at bounding box center [626, 378] width 55 height 17
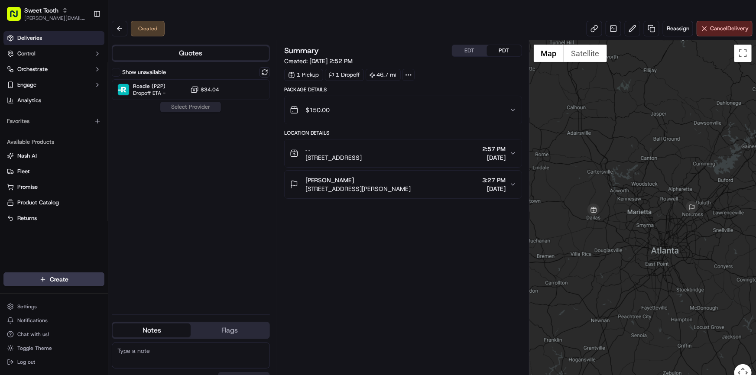
click at [53, 43] on link "Deliveries" at bounding box center [53, 38] width 101 height 14
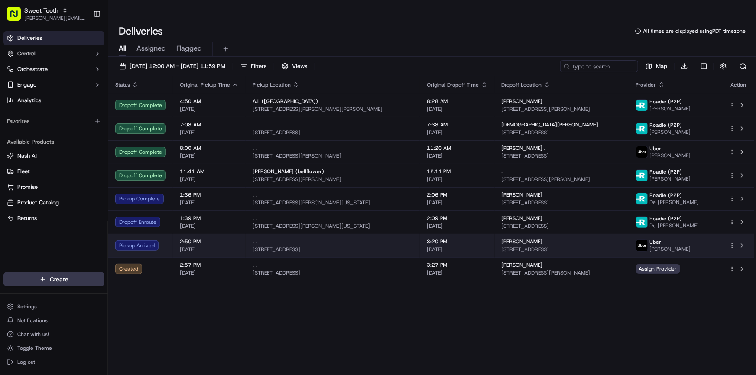
click at [158, 241] on div "Pickup Arrived" at bounding box center [140, 246] width 51 height 10
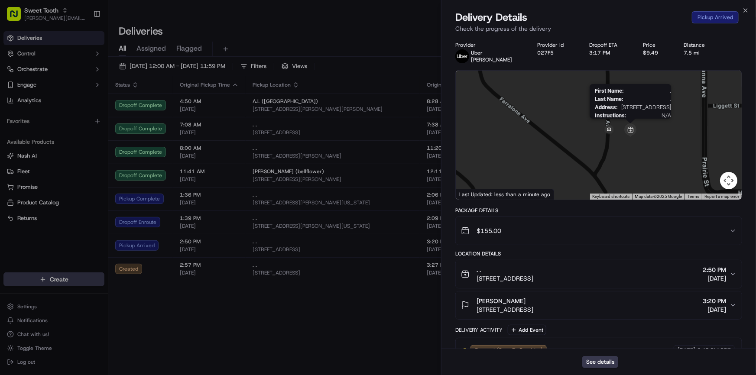
drag, startPoint x: 645, startPoint y: 135, endPoint x: 630, endPoint y: 135, distance: 14.3
click at [630, 135] on img at bounding box center [631, 131] width 14 height 14
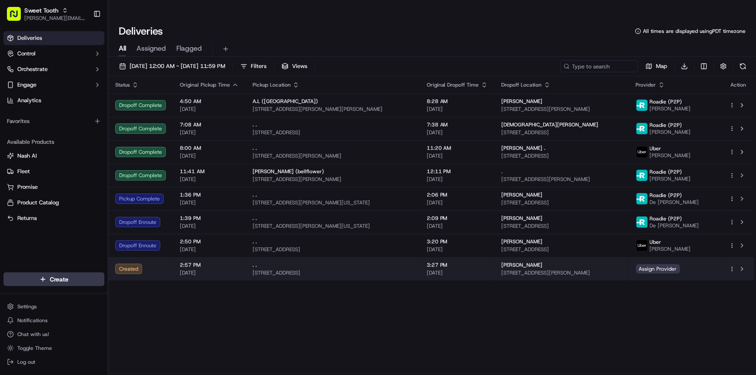
click at [733, 251] on html "Sweet Tooth anthony@oases-io.com Toggle Sidebar Deliveries Control Orchestrate …" at bounding box center [378, 187] width 756 height 375
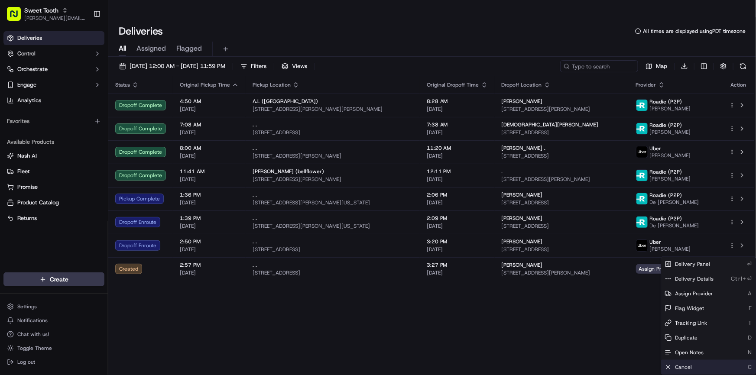
click at [685, 368] on span "Cancel" at bounding box center [683, 367] width 17 height 7
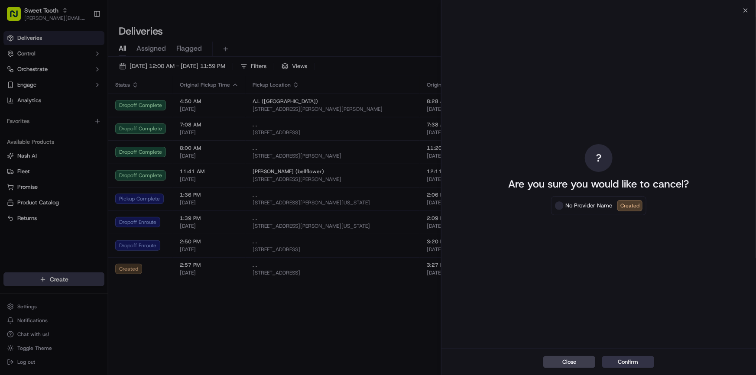
click at [632, 358] on button "Confirm" at bounding box center [628, 362] width 52 height 12
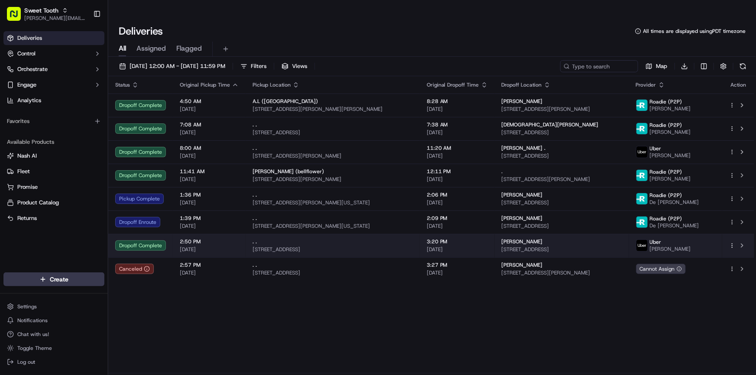
click at [170, 234] on td "Dropoff Complete" at bounding box center [140, 245] width 65 height 23
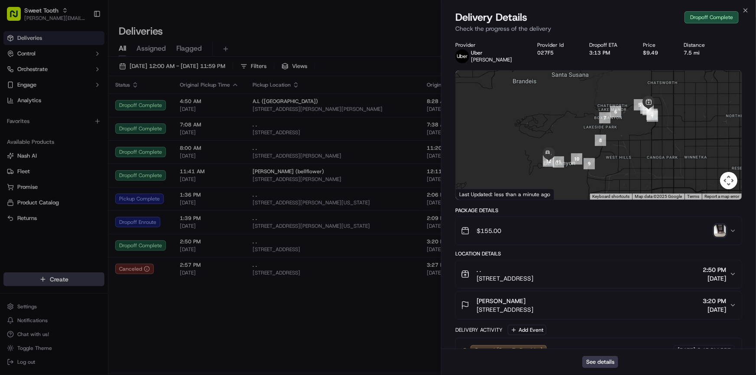
click at [716, 229] on img "button" at bounding box center [720, 231] width 12 height 12
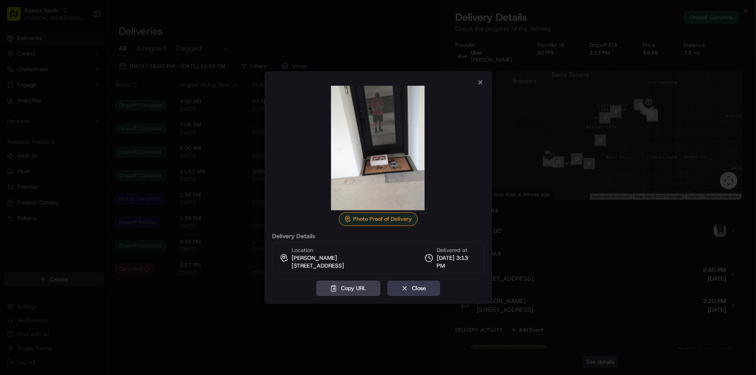
click at [222, 322] on div at bounding box center [378, 187] width 756 height 375
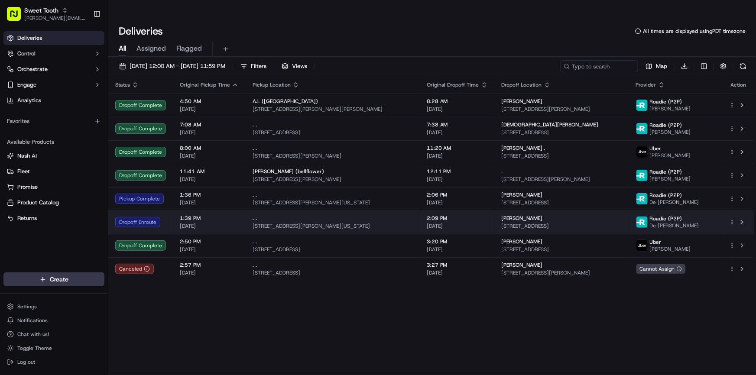
click at [246, 211] on td ". . 3602 Hawkins Cir, Missouri City, TX 77459, USA" at bounding box center [333, 222] width 174 height 23
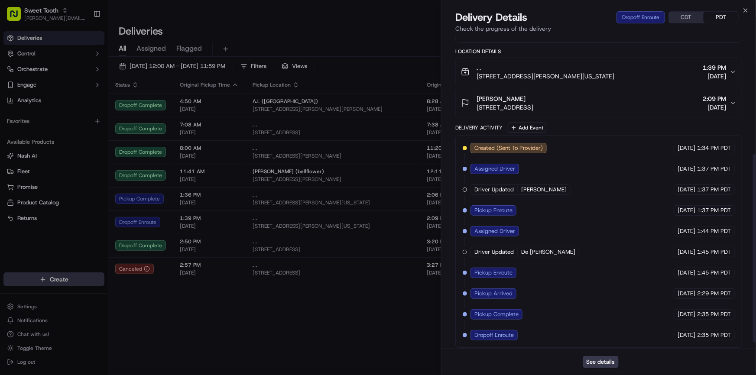
scroll to position [205, 0]
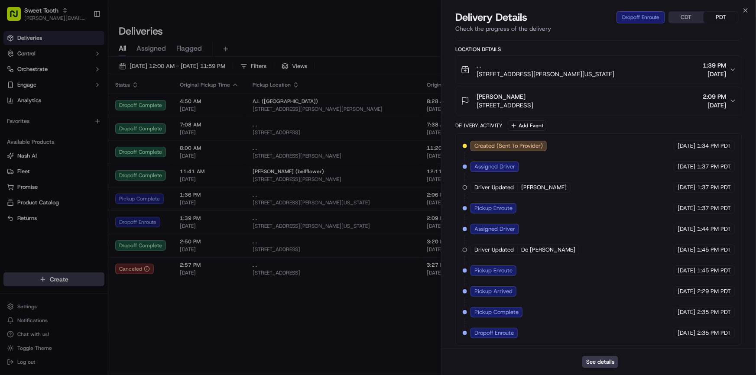
click at [550, 78] on button ". . 3602 Hawkins Cir, Missouri City, TX 77459, USA 1:39 PM 09/17/2025" at bounding box center [599, 70] width 286 height 28
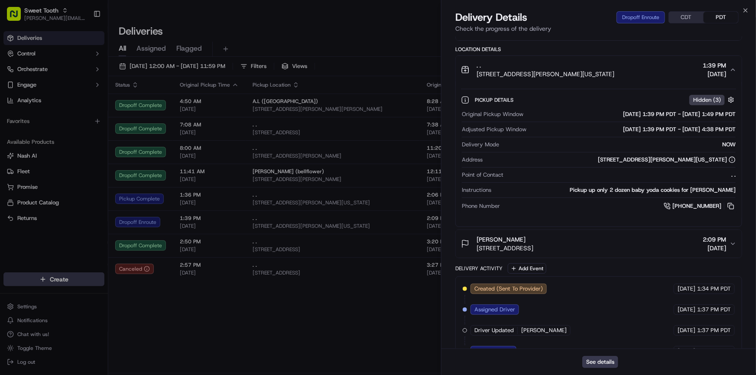
click at [540, 73] on span "[STREET_ADDRESS][PERSON_NAME][US_STATE]" at bounding box center [546, 74] width 138 height 9
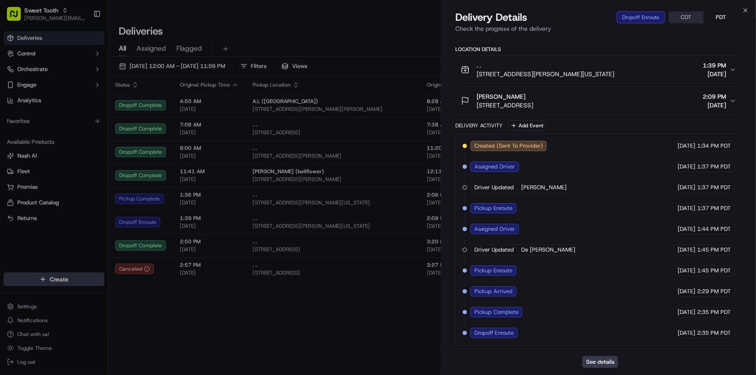
click at [534, 101] on span "20 Greenway Plz #300, Houston, TX 77046, USA" at bounding box center [505, 105] width 57 height 9
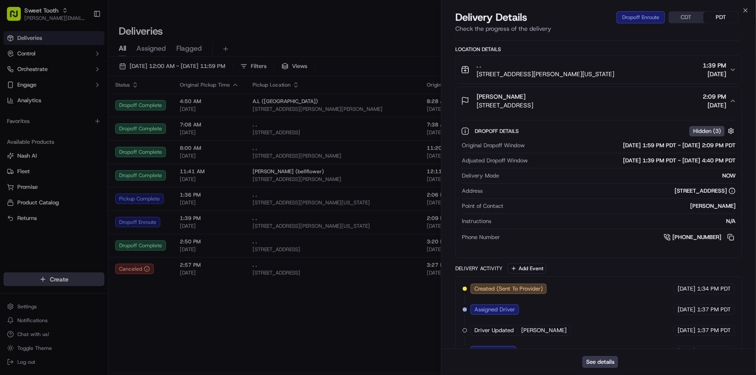
drag, startPoint x: 596, startPoint y: 191, endPoint x: 726, endPoint y: 189, distance: 129.6
click at [726, 189] on div "20 Greenway Plz #300, Houston, TX 77046, USA" at bounding box center [611, 191] width 250 height 8
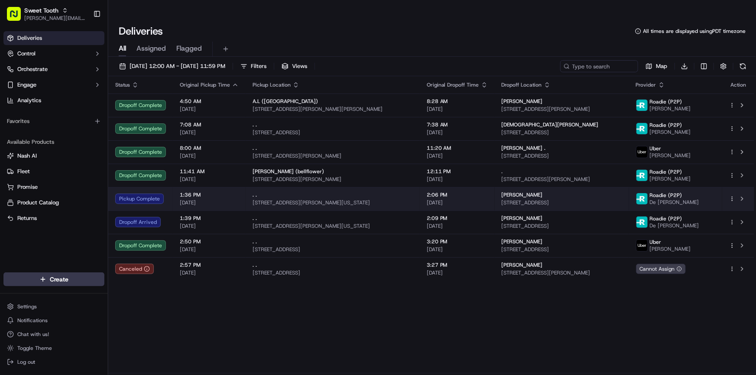
click at [158, 188] on td "Pickup Complete" at bounding box center [140, 198] width 65 height 23
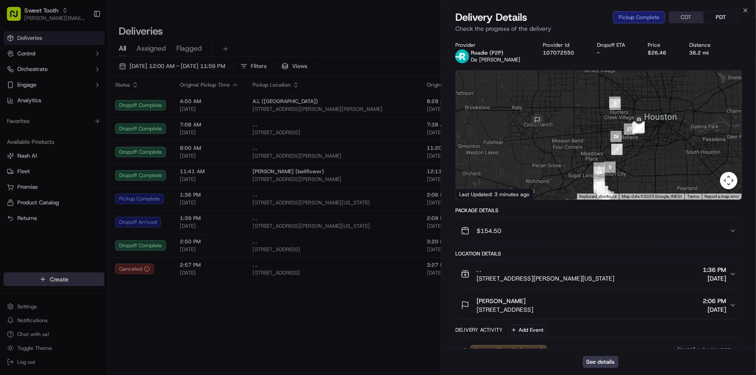
click at [531, 174] on div at bounding box center [599, 135] width 286 height 129
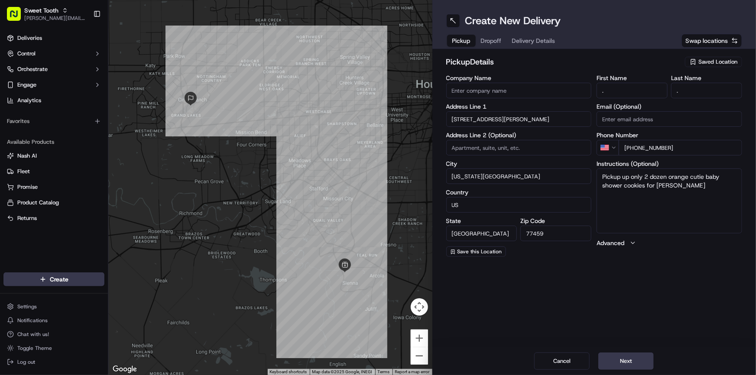
drag, startPoint x: 669, startPoint y: 176, endPoint x: 671, endPoint y: 193, distance: 17.0
click at [671, 193] on textarea "Pickup up only 2 dozen orange cutie baby shower cookies for [PERSON_NAME]" at bounding box center [670, 201] width 146 height 65
type textarea "Pickup up only 2 dozen baby yoda cookies for Anna"
click at [485, 119] on input "3602 Hawkins Cir" at bounding box center [519, 119] width 146 height 16
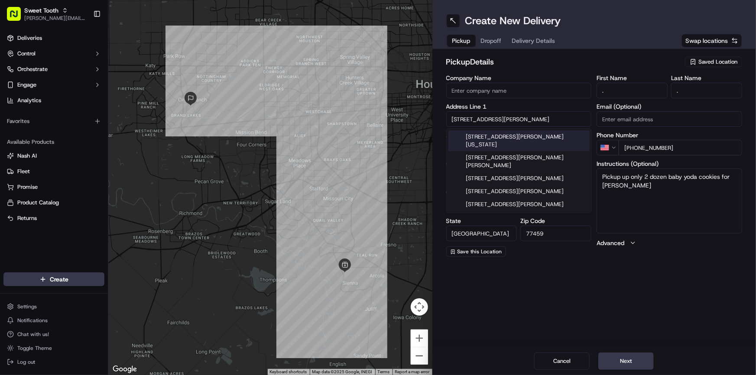
click at [485, 119] on input "3602 Hawkins Cir" at bounding box center [519, 119] width 146 height 16
paste input "20 Greenway Plaza"
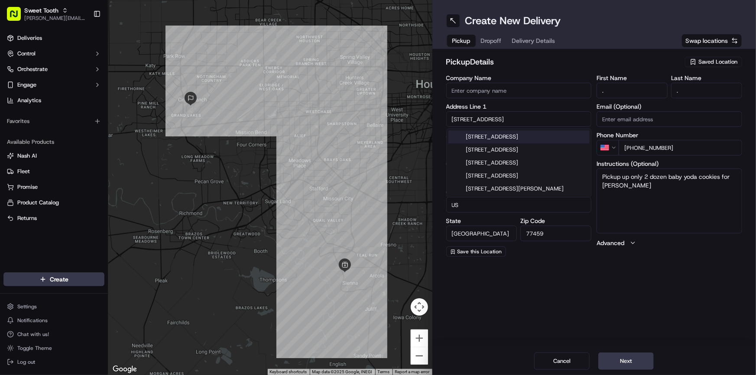
click at [499, 136] on div "20 Greenway Plaza, Houston, TX" at bounding box center [519, 136] width 141 height 13
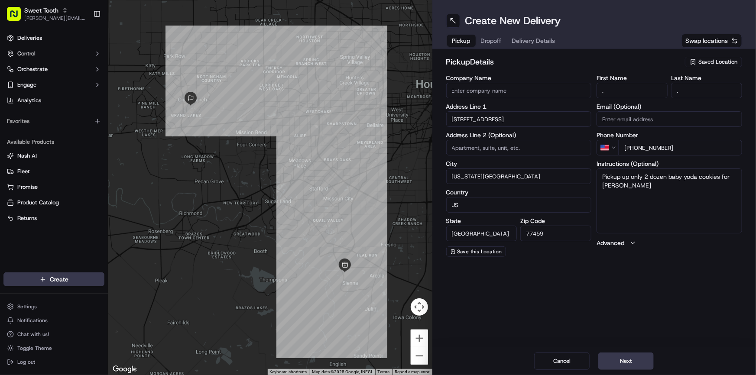
type input "20 Greenway Plz, Houston, TX 77046, USA"
type input "[GEOGRAPHIC_DATA]"
type input "77046"
type input "20 Greenway Plaza"
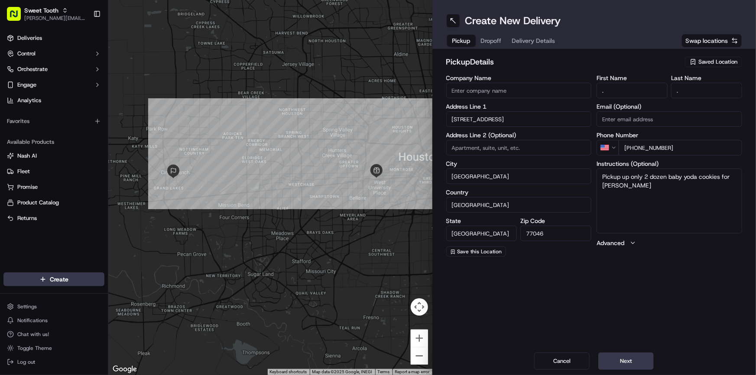
paste input "suite 300"
type input "suite 300"
click at [612, 290] on div "Create New Delivery Pickup Dropoff Delivery Details Swap locations pickup Detai…" at bounding box center [595, 187] width 324 height 375
click at [33, 38] on span "Deliveries" at bounding box center [29, 38] width 25 height 8
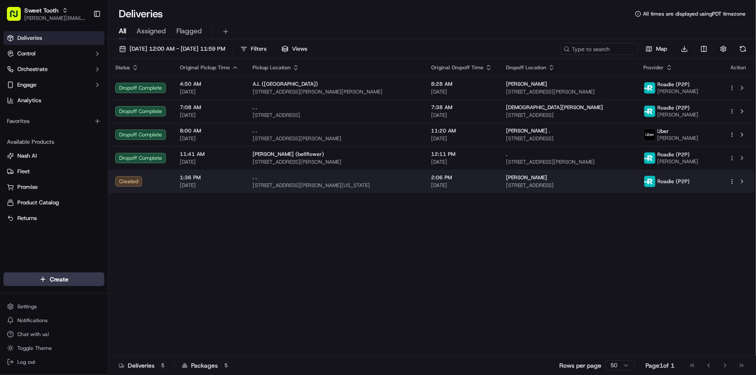
click at [733, 179] on html "Sweet Tooth anthony@oases-io.com Toggle Sidebar Deliveries Control Orchestrate …" at bounding box center [378, 187] width 756 height 375
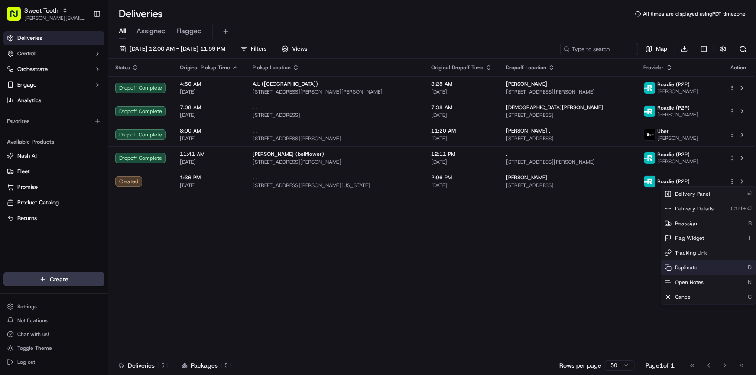
click at [680, 267] on span "Duplicate" at bounding box center [686, 267] width 23 height 7
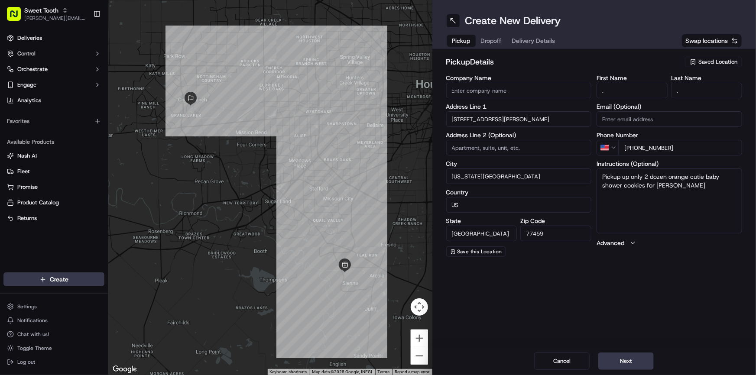
drag, startPoint x: 669, startPoint y: 176, endPoint x: 678, endPoint y: 189, distance: 16.4
click at [678, 189] on textarea "Pickup up only 2 dozen orange cutie baby shower cookies for [PERSON_NAME]" at bounding box center [670, 201] width 146 height 65
type textarea "Pickup up only 2 dozen baby yoda cookies for anna"
click at [622, 354] on button "Next" at bounding box center [626, 361] width 55 height 17
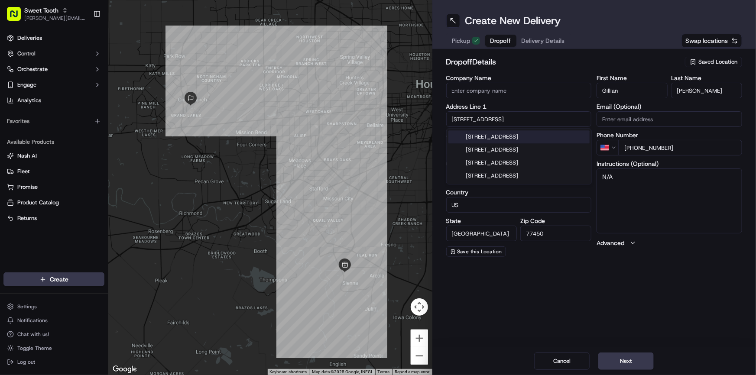
click at [514, 122] on input "[STREET_ADDRESS]" at bounding box center [519, 119] width 146 height 16
paste input "20 Greenway Plaza"
click at [513, 135] on div "20 Greenway Plaza, Houston, TX" at bounding box center [519, 136] width 141 height 13
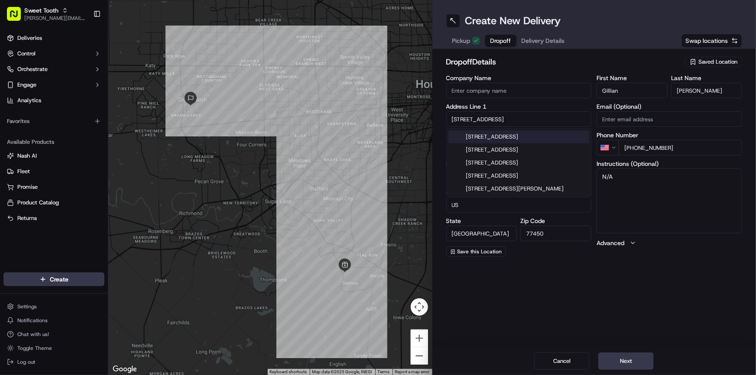
type input "20 Greenway Plz, Houston, TX 77046, USA"
type input "[GEOGRAPHIC_DATA]"
type input "77046"
type input "20 Greenway Plaza"
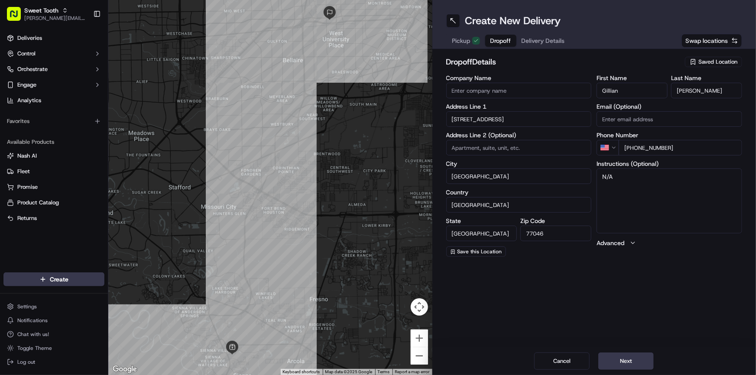
paste input "suite 300"
type input "suite 300"
click at [531, 133] on label "Address Line 2 (Optional)" at bounding box center [519, 135] width 146 height 6
drag, startPoint x: 659, startPoint y: 150, endPoint x: 635, endPoint y: 149, distance: 24.3
click at [635, 149] on input "[PHONE_NUMBER]" at bounding box center [681, 148] width 124 height 16
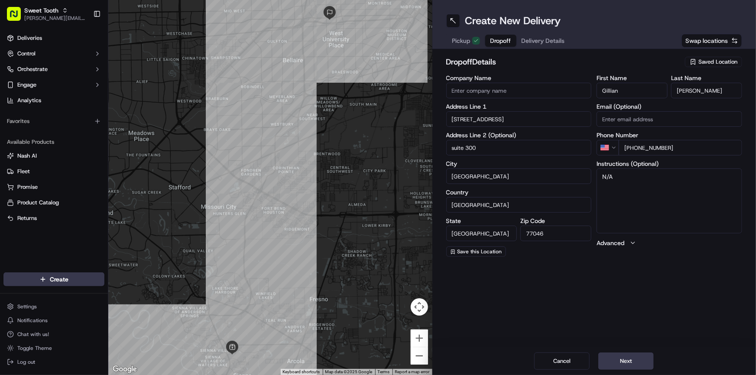
paste input "225 354 6803"
type input "[PHONE_NUMBER]"
click at [656, 192] on textarea "N/A" at bounding box center [670, 201] width 146 height 65
click at [612, 91] on input "Gillian" at bounding box center [632, 91] width 71 height 16
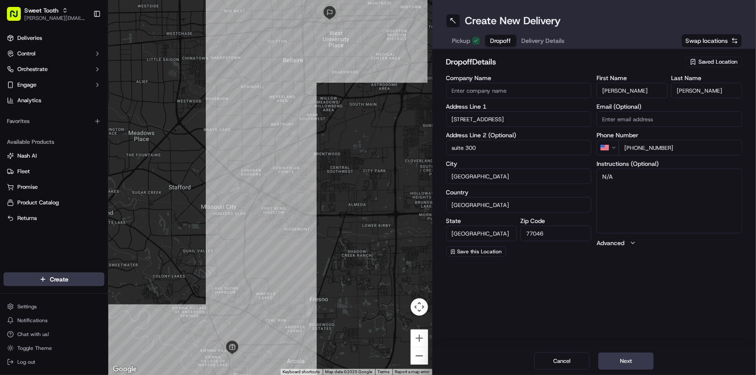
type input "Anna"
click at [691, 94] on input "[PERSON_NAME]" at bounding box center [706, 91] width 71 height 16
paste input "Vermaelen"
type input "Vermaelen"
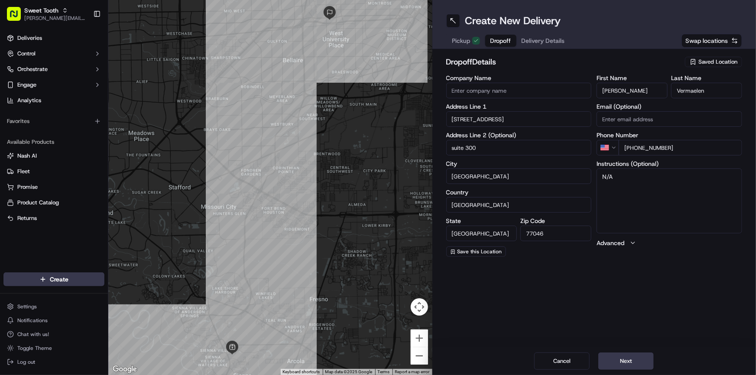
click at [632, 62] on h2 "dropoff Details" at bounding box center [563, 62] width 234 height 12
click at [655, 264] on div "dropoff Details Saved Location Company Name Address Line 1 20 Greenway Plaza Ad…" at bounding box center [595, 156] width 324 height 215
click at [636, 358] on button "Next" at bounding box center [626, 361] width 55 height 17
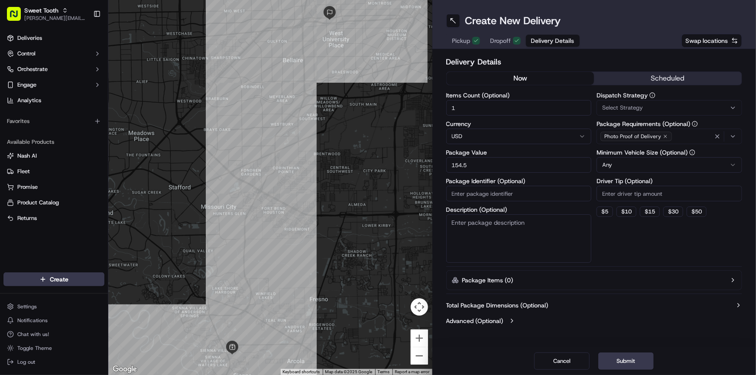
click at [489, 163] on input "154.5" at bounding box center [519, 165] width 146 height 16
type input "132"
click at [490, 151] on label "Package Value" at bounding box center [519, 153] width 146 height 6
click at [490, 157] on input "132" at bounding box center [519, 165] width 146 height 16
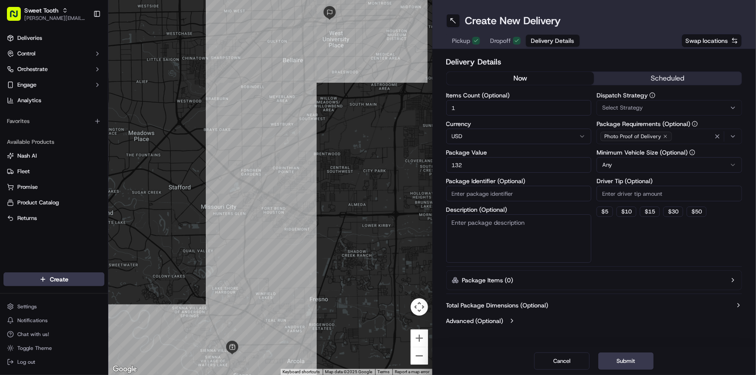
click at [490, 151] on label "Package Value" at bounding box center [519, 153] width 146 height 6
click at [490, 157] on input "132" at bounding box center [519, 165] width 146 height 16
click at [615, 355] on button "Submit" at bounding box center [626, 361] width 55 height 17
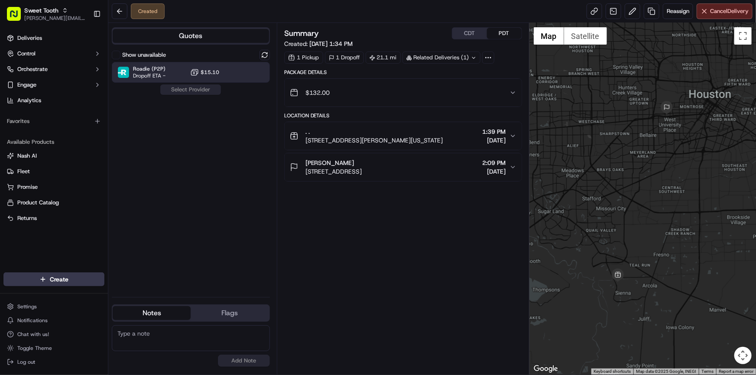
click at [195, 74] on icon at bounding box center [194, 72] width 9 height 9
click at [195, 88] on button "Assign Provider" at bounding box center [191, 90] width 62 height 10
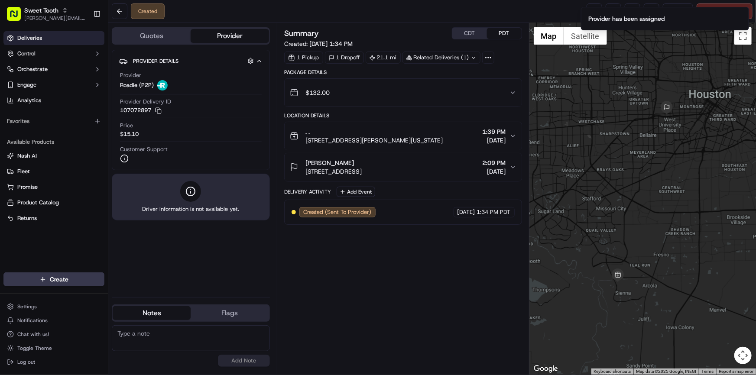
click at [50, 42] on link "Deliveries" at bounding box center [53, 38] width 101 height 14
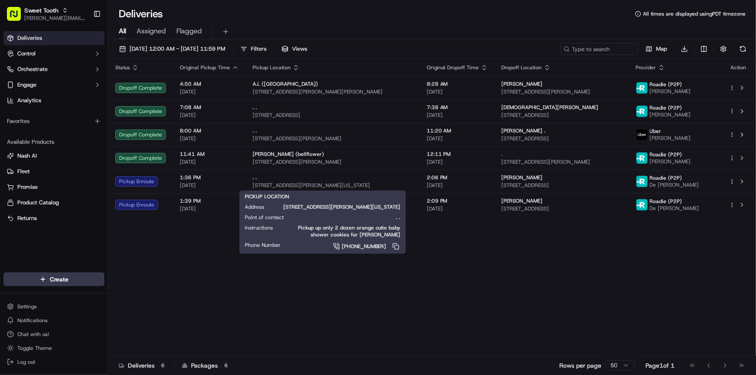
click at [278, 178] on div ". ." at bounding box center [333, 177] width 160 height 7
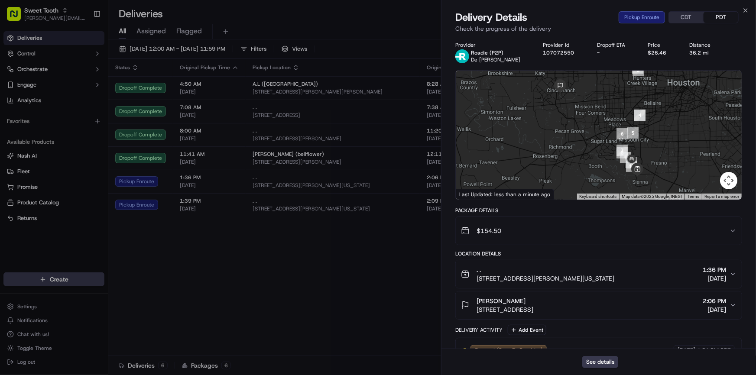
drag, startPoint x: 609, startPoint y: 170, endPoint x: 583, endPoint y: 146, distance: 34.9
click at [583, 146] on div at bounding box center [599, 135] width 286 height 129
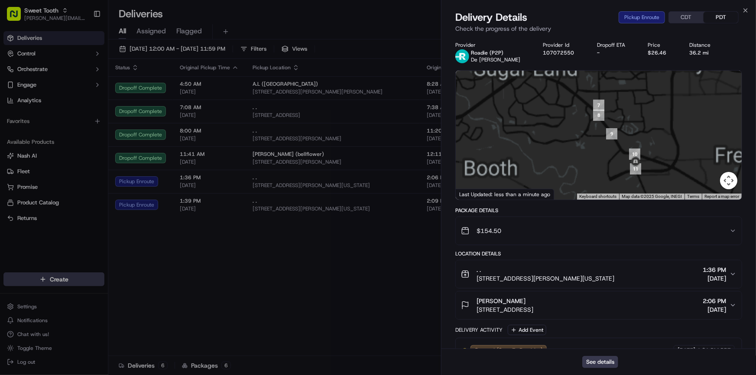
drag, startPoint x: 677, startPoint y: 173, endPoint x: 641, endPoint y: 124, distance: 60.7
click at [641, 124] on div at bounding box center [599, 135] width 286 height 129
drag, startPoint x: 661, startPoint y: 170, endPoint x: 609, endPoint y: 87, distance: 98.1
click at [609, 87] on div at bounding box center [599, 135] width 286 height 129
drag, startPoint x: 663, startPoint y: 171, endPoint x: 610, endPoint y: 112, distance: 78.9
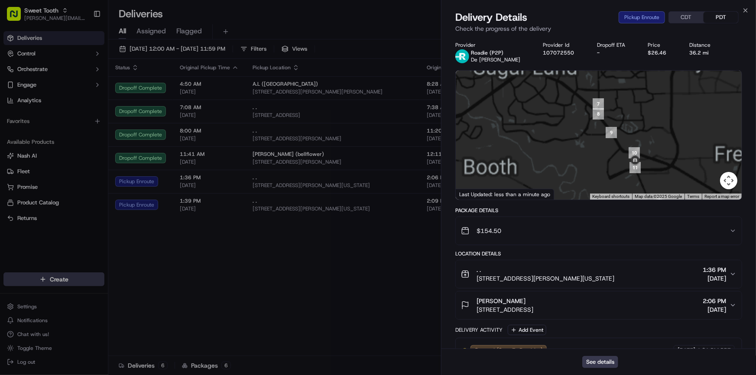
click at [610, 112] on div at bounding box center [599, 135] width 286 height 129
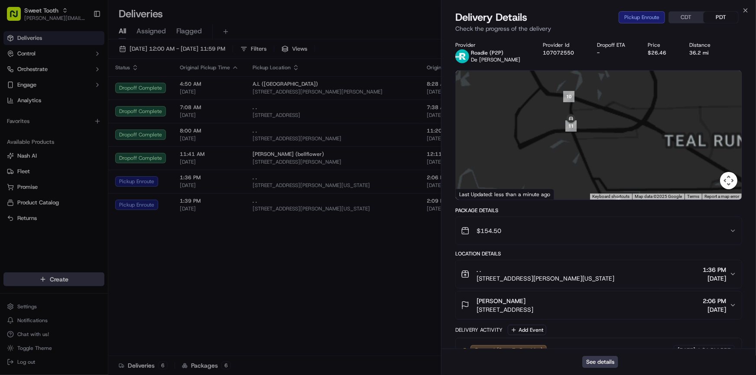
drag, startPoint x: 633, startPoint y: 170, endPoint x: 621, endPoint y: 125, distance: 46.2
click at [621, 125] on div at bounding box center [599, 135] width 286 height 129
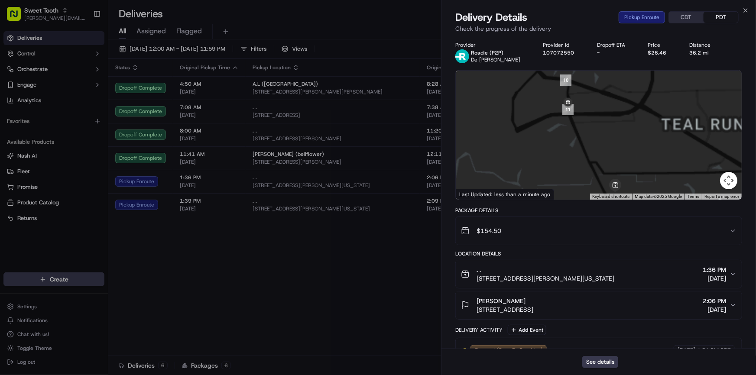
drag, startPoint x: 624, startPoint y: 150, endPoint x: 591, endPoint y: 126, distance: 40.1
click at [591, 126] on div at bounding box center [599, 135] width 286 height 129
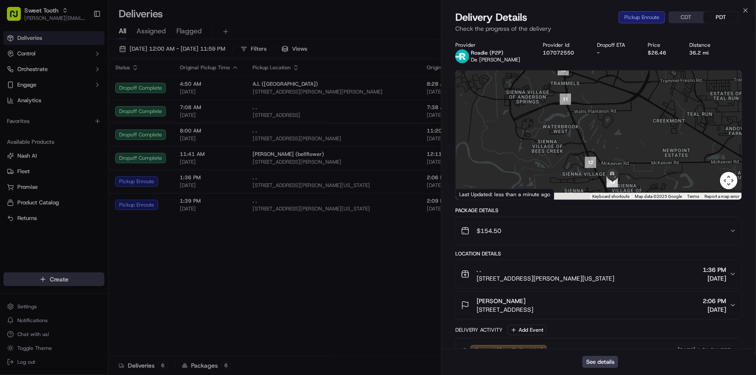
drag, startPoint x: 581, startPoint y: 150, endPoint x: 566, endPoint y: 123, distance: 31.6
click at [566, 123] on div at bounding box center [599, 135] width 286 height 129
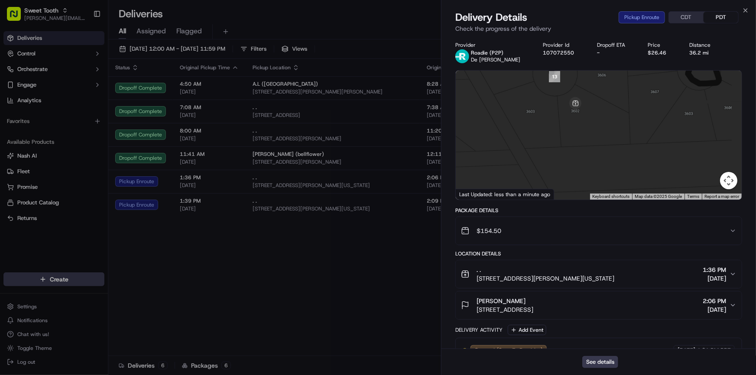
drag, startPoint x: 589, startPoint y: 132, endPoint x: 595, endPoint y: 165, distance: 34.0
click at [595, 165] on div at bounding box center [599, 135] width 286 height 129
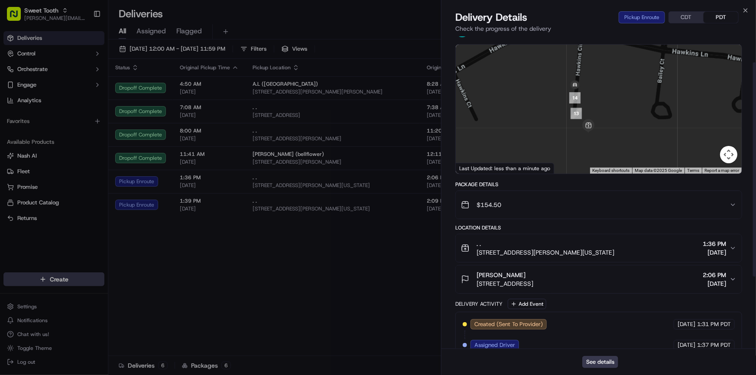
scroll to position [39, 0]
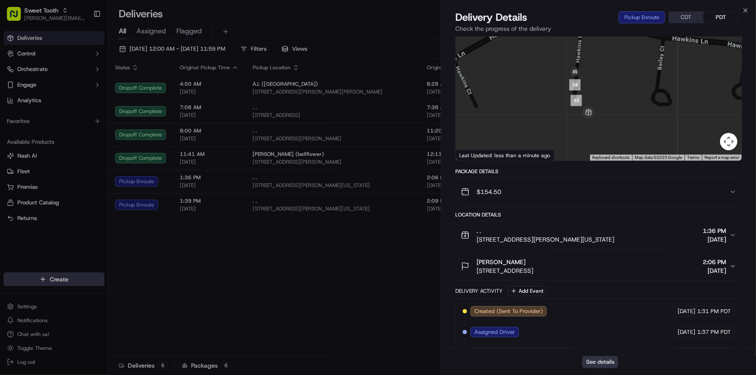
click at [599, 362] on button "See details" at bounding box center [601, 362] width 36 height 12
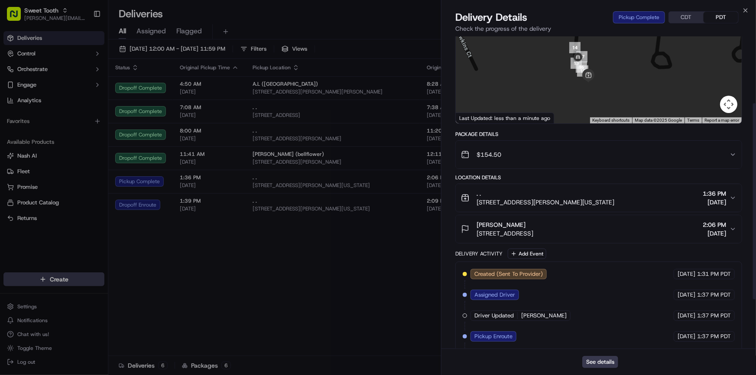
scroll to position [118, 0]
